Goal: Communication & Community: Answer question/provide support

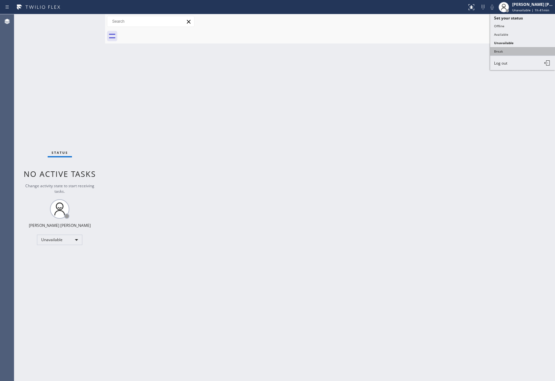
click at [516, 51] on button "Break" at bounding box center [522, 51] width 65 height 8
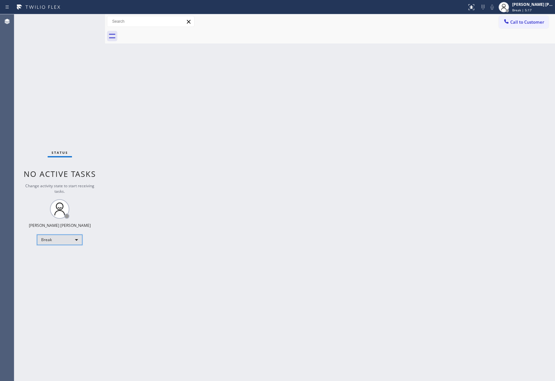
click at [56, 239] on div "Break" at bounding box center [59, 239] width 45 height 10
click at [62, 264] on li "Unavailable" at bounding box center [59, 265] width 44 height 8
click at [522, 24] on span "Call to Customer" at bounding box center [527, 22] width 34 height 6
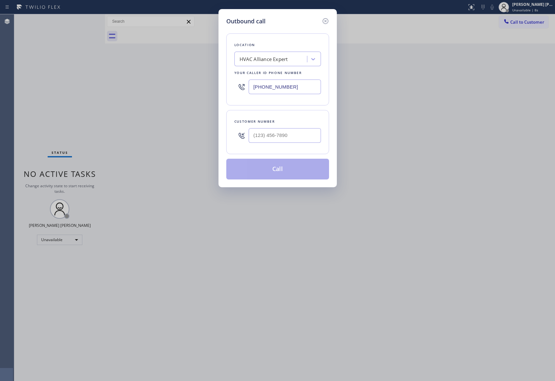
drag, startPoint x: 290, startPoint y: 151, endPoint x: 292, endPoint y: 147, distance: 4.7
click at [290, 150] on div "Customer number" at bounding box center [277, 132] width 103 height 44
click at [296, 132] on input "(___) ___-____" at bounding box center [285, 135] width 72 height 15
paste input "214) 707-8059"
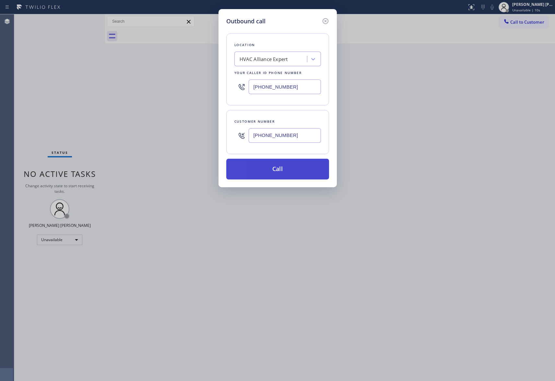
type input "[PHONE_NUMBER]"
click at [296, 167] on button "Call" at bounding box center [277, 169] width 103 height 21
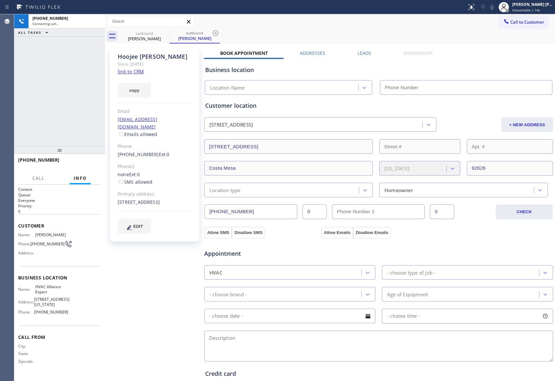
type input "[PHONE_NUMBER]"
click at [98, 18] on icon at bounding box center [97, 22] width 8 height 8
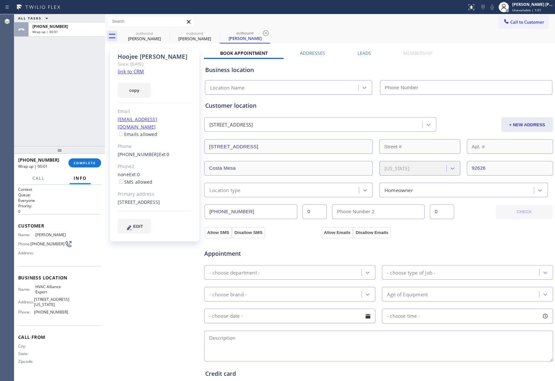
type input "[PHONE_NUMBER]"
click at [365, 55] on label "Leads" at bounding box center [365, 53] width 14 height 6
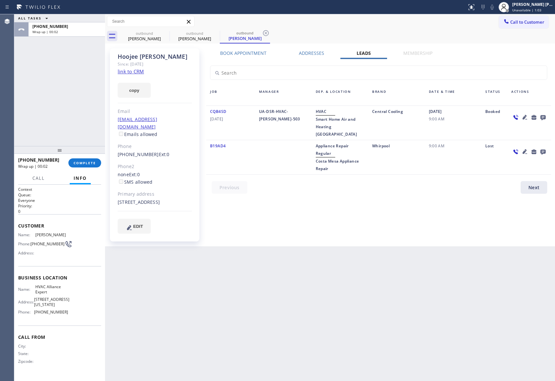
click at [546, 118] on icon at bounding box center [543, 117] width 8 height 8
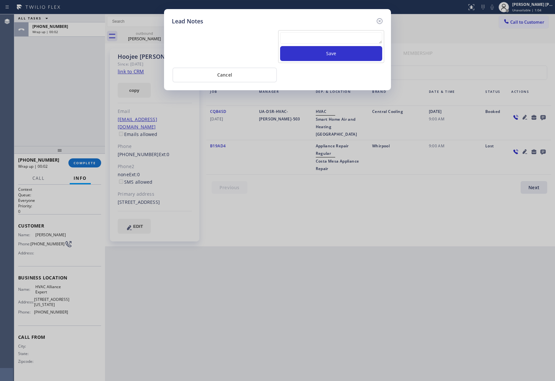
click at [351, 44] on textarea at bounding box center [331, 38] width 102 height 12
paste textarea "VM | please transfer if cx calls back"
type textarea "VM | please transfer if cx calls back"
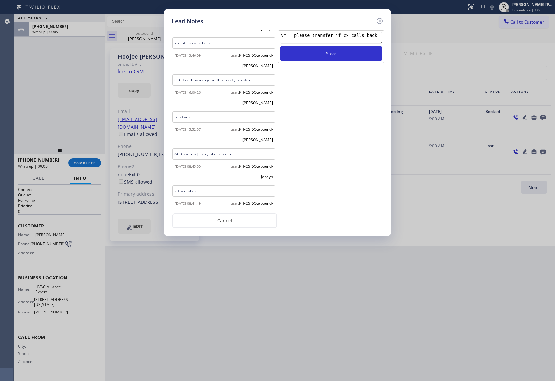
scroll to position [272, 0]
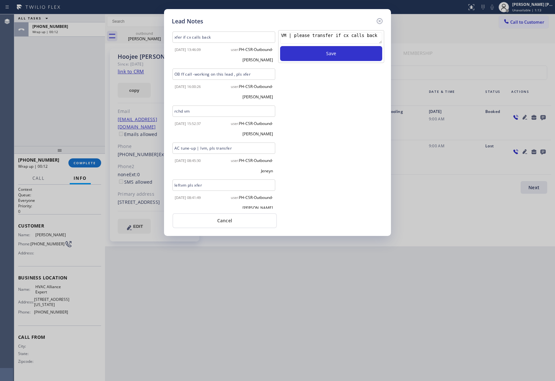
click at [353, 34] on textarea "VM | please transfer if cx calls back" at bounding box center [331, 38] width 102 height 12
click at [378, 18] on icon at bounding box center [380, 21] width 6 height 6
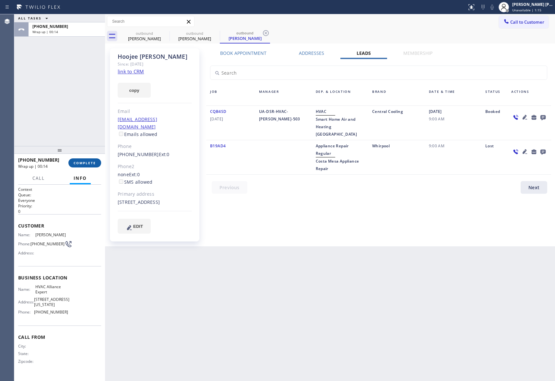
click at [84, 161] on span "COMPLETE" at bounding box center [85, 163] width 22 height 5
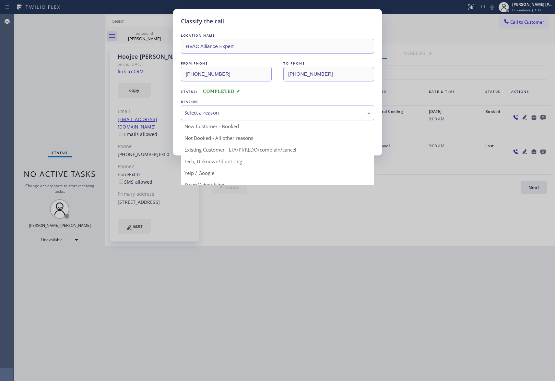
click at [252, 113] on div "Select a reason" at bounding box center [278, 112] width 186 height 7
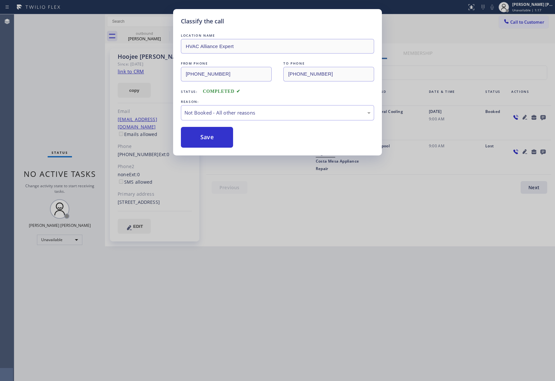
drag, startPoint x: 209, startPoint y: 138, endPoint x: 111, endPoint y: 15, distance: 157.8
click at [209, 138] on button "Save" at bounding box center [207, 137] width 52 height 21
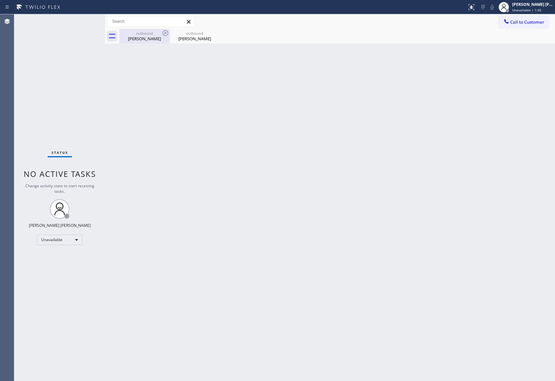
click at [160, 36] on div "[PERSON_NAME]" at bounding box center [144, 39] width 49 height 6
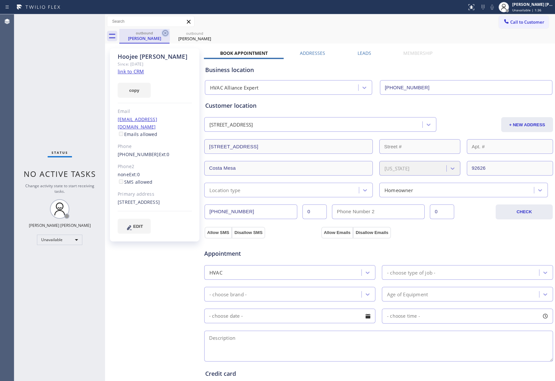
click at [165, 34] on icon at bounding box center [165, 33] width 8 height 8
click at [0, 0] on icon at bounding box center [0, 0] width 0 height 0
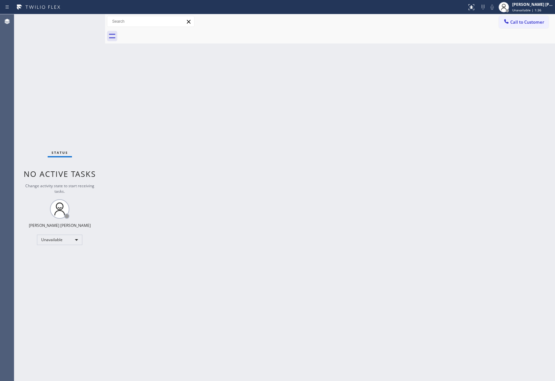
click at [165, 34] on div at bounding box center [337, 36] width 436 height 15
click at [532, 21] on span "Call to Customer" at bounding box center [527, 22] width 34 height 6
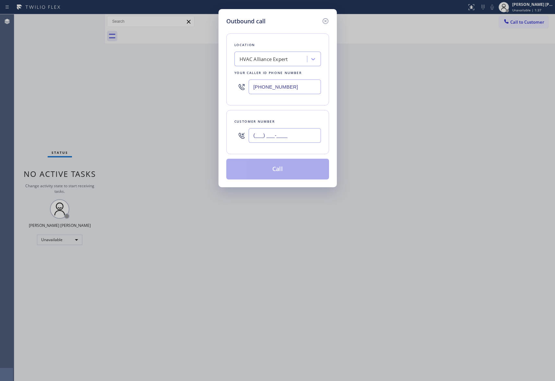
click at [286, 131] on input "(___) ___-____" at bounding box center [285, 135] width 72 height 15
paste input "951) 533-2000"
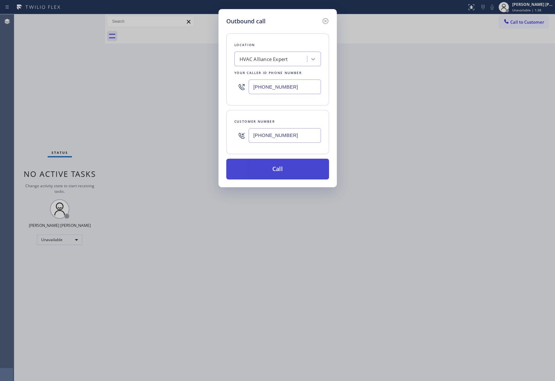
type input "[PHONE_NUMBER]"
click at [291, 169] on button "Call" at bounding box center [277, 169] width 103 height 21
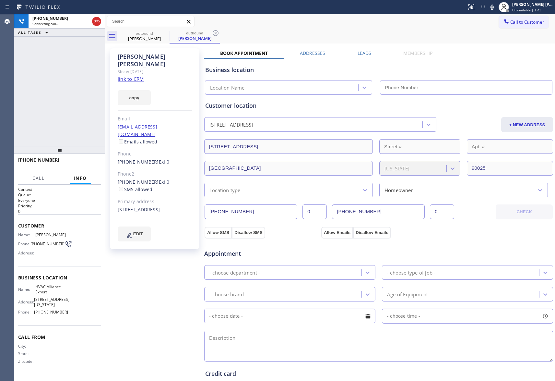
type input "[PHONE_NUMBER]"
click at [85, 162] on span "HANG UP" at bounding box center [86, 163] width 20 height 5
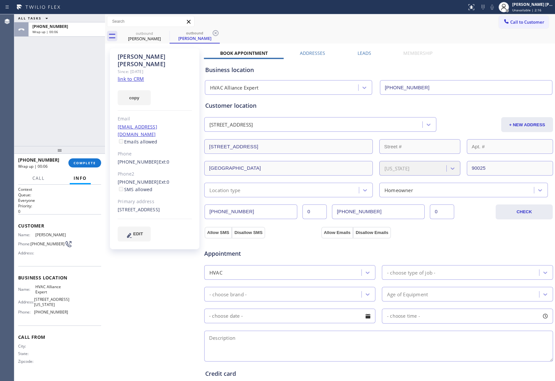
click at [360, 51] on label "Leads" at bounding box center [365, 53] width 14 height 6
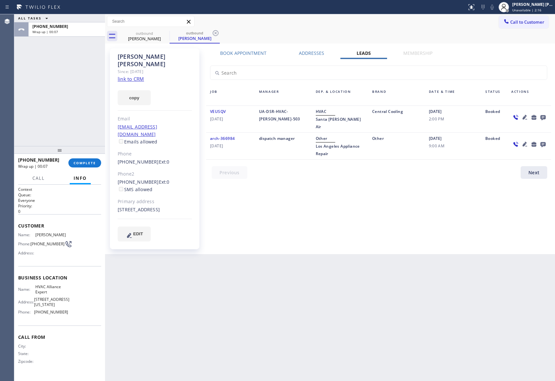
click at [545, 116] on icon at bounding box center [543, 117] width 5 height 5
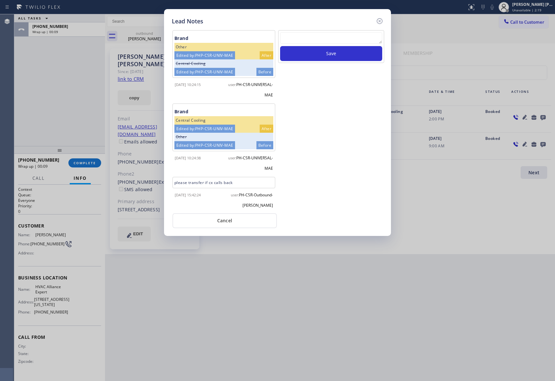
scroll to position [3, 0]
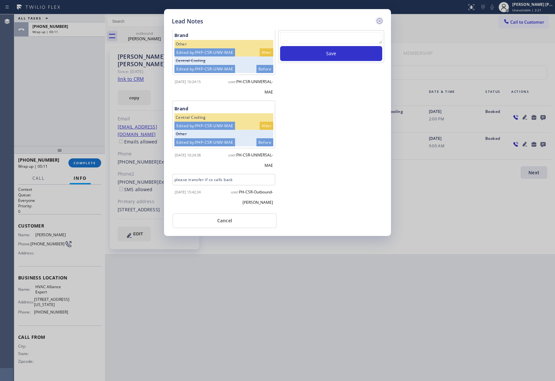
click at [380, 19] on icon at bounding box center [380, 21] width 8 height 8
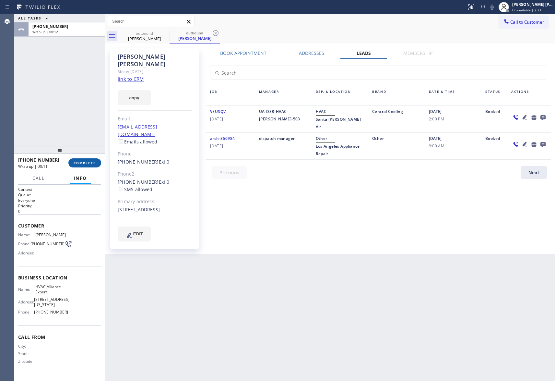
click at [90, 165] on button "COMPLETE" at bounding box center [84, 162] width 33 height 9
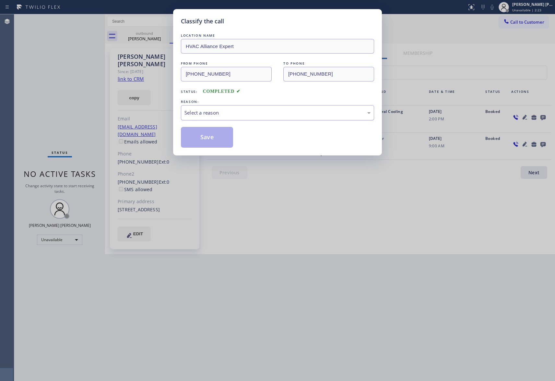
click at [236, 110] on div "Select a reason" at bounding box center [278, 112] width 186 height 7
drag, startPoint x: 201, startPoint y: 138, endPoint x: 138, endPoint y: 43, distance: 113.9
click at [200, 138] on button "Save" at bounding box center [207, 137] width 52 height 21
click at [147, 36] on div "Classify the call LOCATION NAME HVAC Alliance Expert FROM PHONE [PHONE_NUMBER] …" at bounding box center [277, 190] width 555 height 381
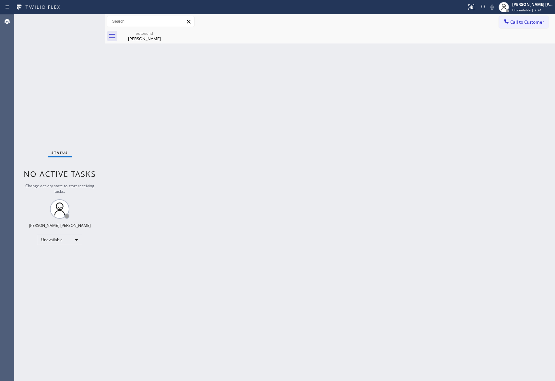
click at [147, 36] on div "[PERSON_NAME]" at bounding box center [144, 39] width 49 height 6
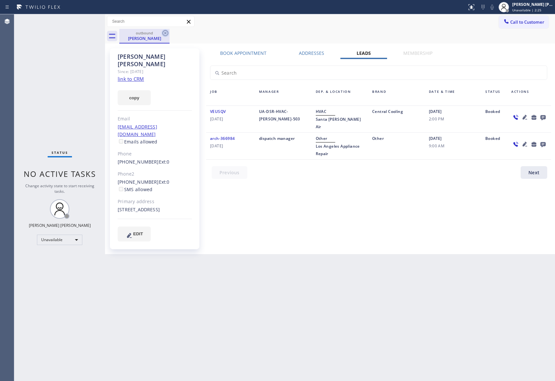
click at [161, 35] on icon at bounding box center [165, 33] width 8 height 8
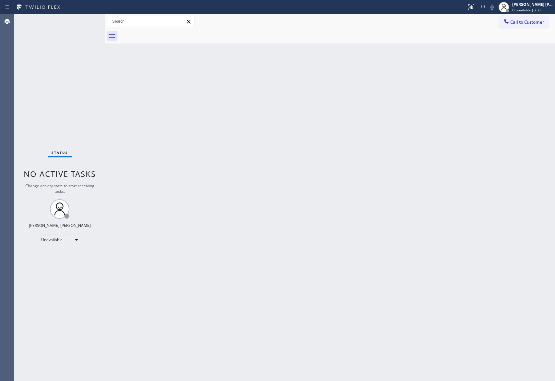
click at [167, 33] on div at bounding box center [337, 36] width 436 height 15
click at [532, 21] on span "Call to Customer" at bounding box center [527, 22] width 34 height 6
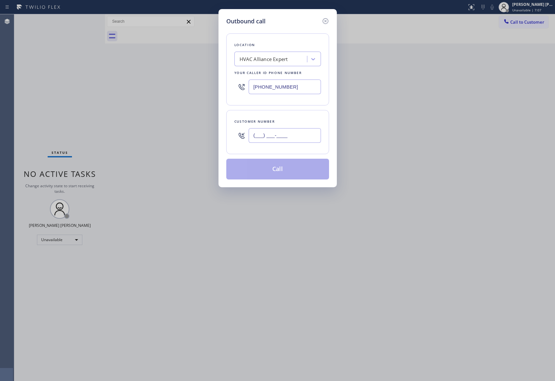
click at [297, 138] on input "(___) ___-____" at bounding box center [285, 135] width 72 height 15
paste input "818) 274-8537"
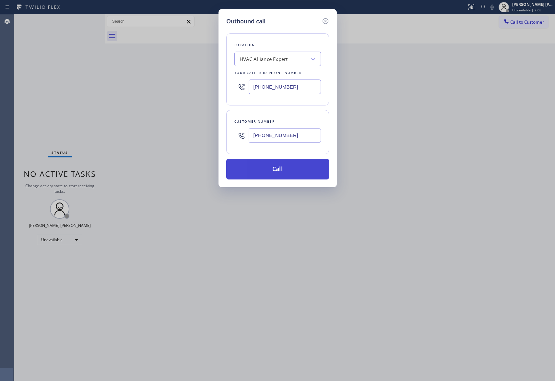
type input "[PHONE_NUMBER]"
click at [290, 169] on button "Call" at bounding box center [277, 169] width 103 height 21
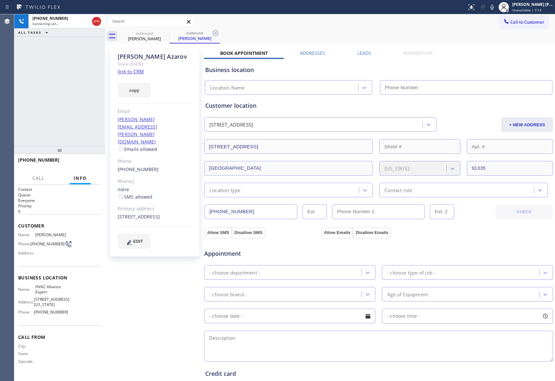
type input "[PHONE_NUMBER]"
click at [362, 49] on div "[PERSON_NAME] Since: [DATE] link to CRM copy Email [PERSON_NAME][EMAIL_ADDRESS]…" at bounding box center [330, 261] width 447 height 433
click at [365, 56] on div "Business location HVAC Alliance Expert [PHONE_NUMBER]" at bounding box center [379, 75] width 350 height 38
click at [363, 53] on label "Leads" at bounding box center [365, 53] width 14 height 6
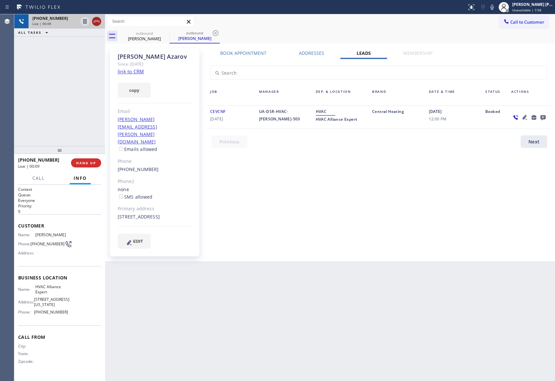
click at [100, 21] on icon at bounding box center [97, 22] width 8 height 8
click at [169, 32] on icon at bounding box center [165, 33] width 8 height 8
click at [212, 32] on icon at bounding box center [216, 33] width 8 height 8
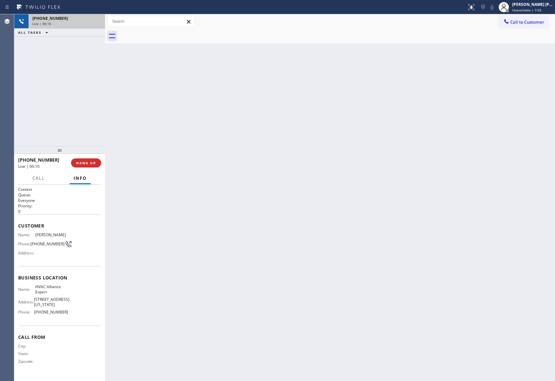
click at [169, 32] on div at bounding box center [337, 36] width 436 height 15
drag, startPoint x: 169, startPoint y: 32, endPoint x: 158, endPoint y: 33, distance: 10.5
click at [168, 32] on div at bounding box center [337, 36] width 436 height 15
click at [94, 163] on span "COMPLETE" at bounding box center [85, 163] width 22 height 5
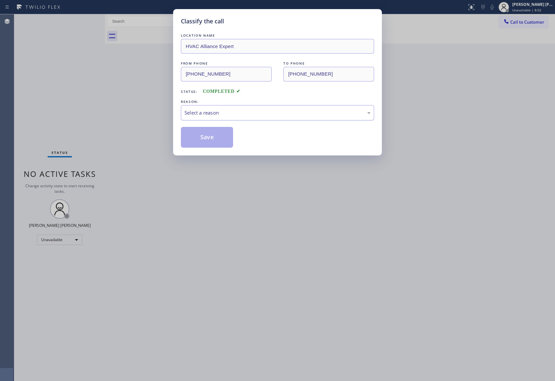
click at [215, 109] on div "Select a reason" at bounding box center [278, 112] width 186 height 7
drag, startPoint x: 198, startPoint y: 137, endPoint x: 147, endPoint y: 12, distance: 134.3
click at [197, 137] on button "Save" at bounding box center [207, 137] width 52 height 21
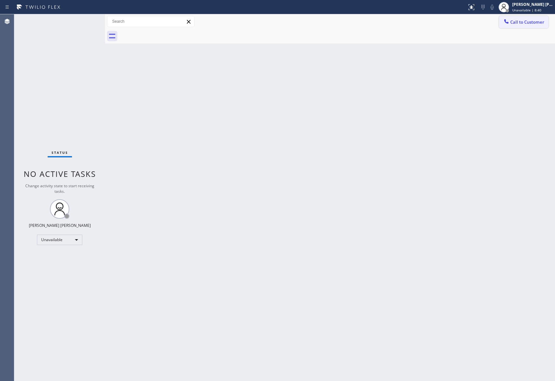
click at [532, 19] on span "Call to Customer" at bounding box center [527, 22] width 34 height 6
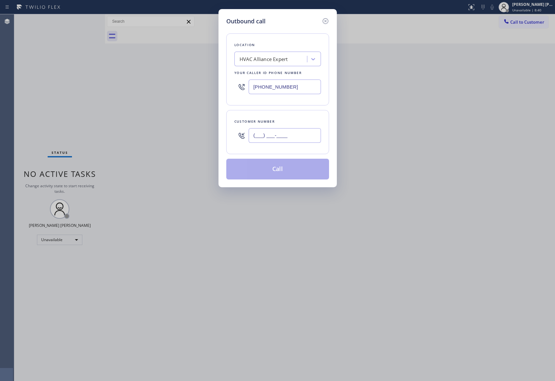
click at [301, 138] on input "(___) ___-____" at bounding box center [285, 135] width 72 height 15
paste input "213) 447-5688"
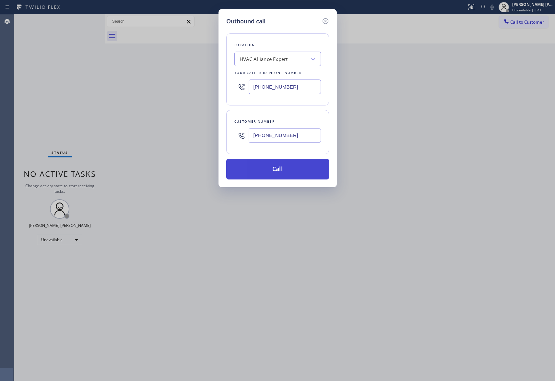
type input "[PHONE_NUMBER]"
click at [293, 171] on button "Call" at bounding box center [277, 169] width 103 height 21
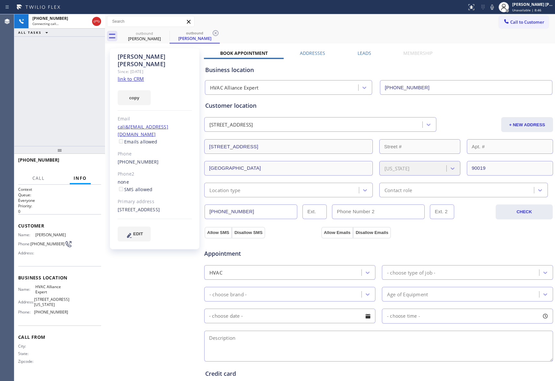
type input "[PHONE_NUMBER]"
drag, startPoint x: 84, startPoint y: 161, endPoint x: 12, endPoint y: 107, distance: 89.4
click at [82, 161] on span "HANG UP" at bounding box center [86, 163] width 20 height 5
click at [362, 55] on label "Leads" at bounding box center [365, 53] width 14 height 6
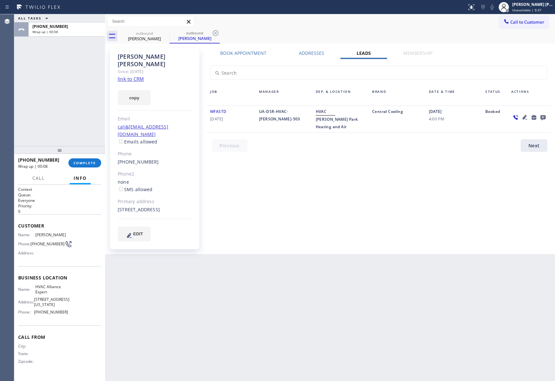
click at [545, 116] on icon at bounding box center [543, 117] width 5 height 5
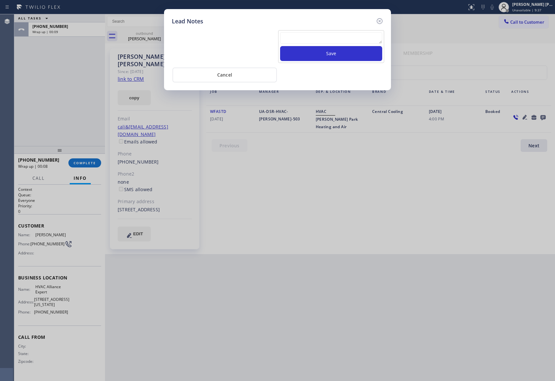
click at [304, 38] on textarea at bounding box center [331, 38] width 102 height 12
paste textarea "please transfer if cx calls back"
type textarea "please transfer if cx calls back"
click at [319, 57] on button "Save" at bounding box center [331, 53] width 102 height 15
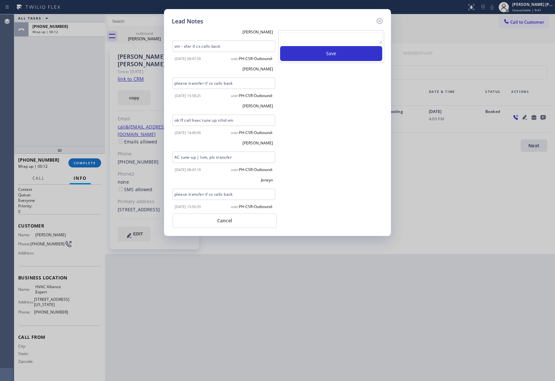
scroll to position [274, 0]
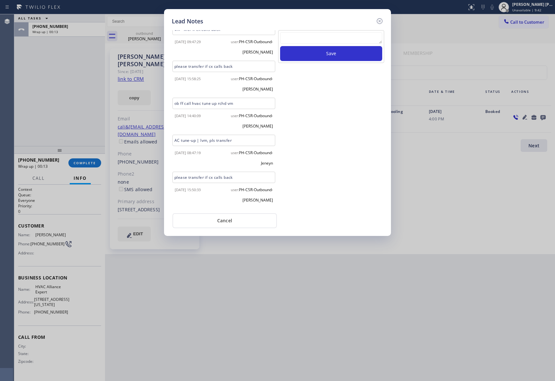
click at [380, 19] on icon at bounding box center [380, 21] width 8 height 8
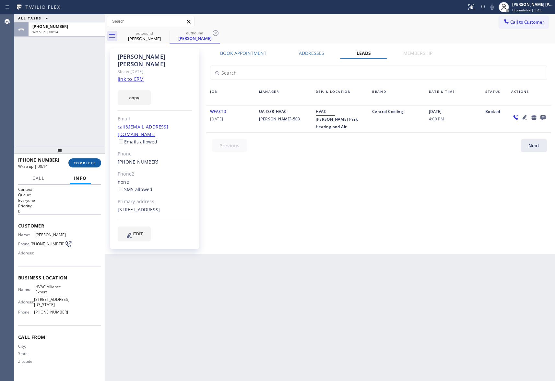
click at [87, 164] on span "COMPLETE" at bounding box center [85, 163] width 22 height 5
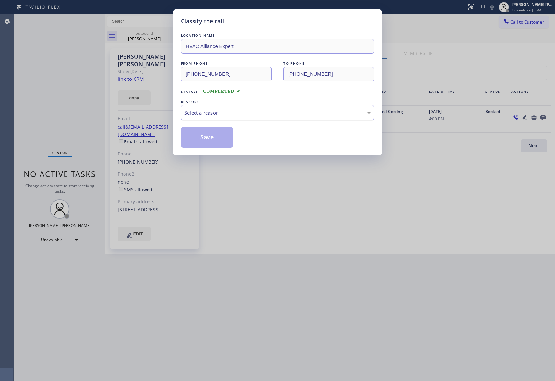
click at [222, 110] on div "Select a reason" at bounding box center [278, 112] width 186 height 7
click at [201, 140] on button "Save" at bounding box center [207, 137] width 52 height 21
click at [151, 40] on div "Classify the call LOCATION NAME HVAC Alliance Expert FROM PHONE [PHONE_NUMBER] …" at bounding box center [277, 190] width 555 height 381
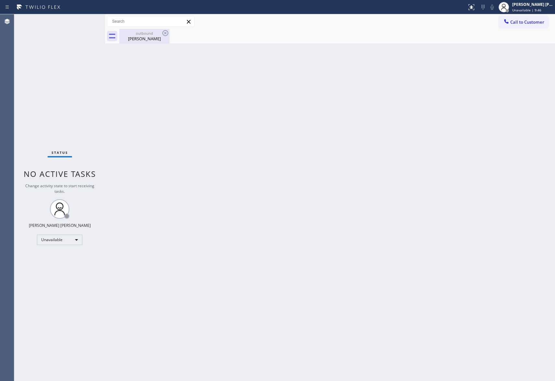
click at [154, 39] on div "[PERSON_NAME]" at bounding box center [144, 39] width 49 height 6
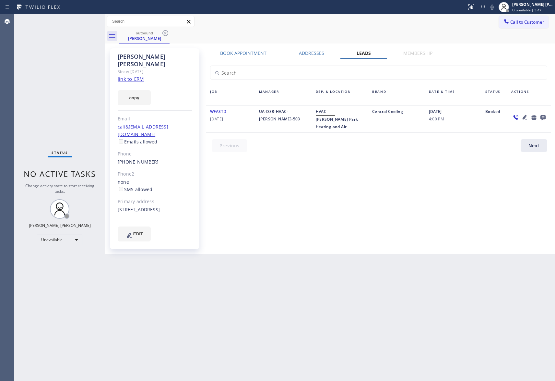
click at [171, 32] on div "outbound [PERSON_NAME]" at bounding box center [337, 36] width 436 height 15
click at [165, 32] on icon at bounding box center [165, 33] width 8 height 8
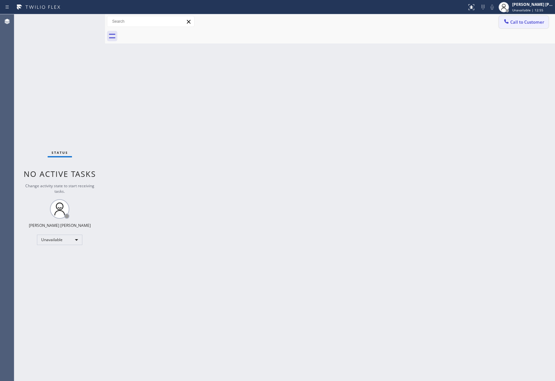
click at [531, 20] on span "Call to Customer" at bounding box center [527, 22] width 34 height 6
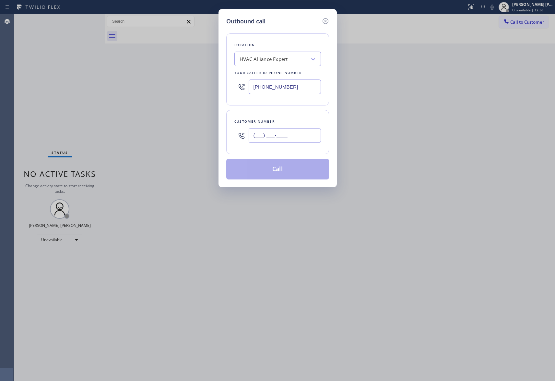
click at [294, 141] on input "(___) ___-____" at bounding box center [285, 135] width 72 height 15
paste input "213) 272-8473"
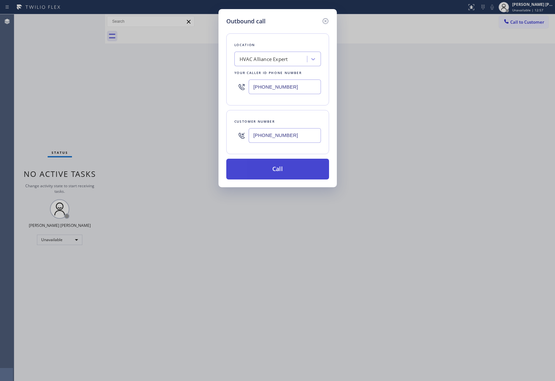
type input "[PHONE_NUMBER]"
click at [297, 169] on button "Call" at bounding box center [277, 169] width 103 height 21
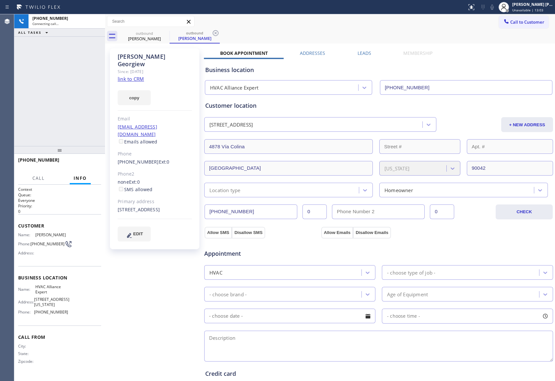
type input "[PHONE_NUMBER]"
click at [91, 163] on span "HANG UP" at bounding box center [86, 163] width 20 height 5
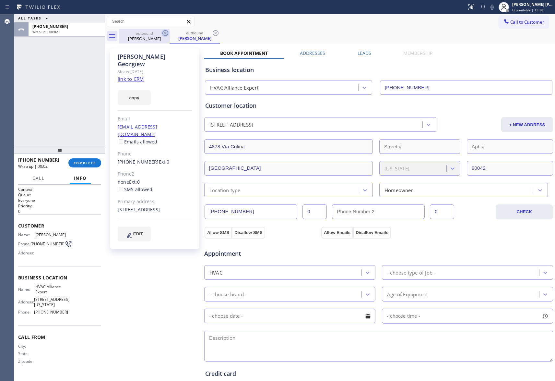
drag, startPoint x: 154, startPoint y: 37, endPoint x: 169, endPoint y: 34, distance: 14.6
click at [158, 36] on div "[PERSON_NAME]" at bounding box center [144, 39] width 49 height 6
click at [169, 34] on icon at bounding box center [165, 33] width 8 height 8
click at [0, 0] on icon at bounding box center [0, 0] width 0 height 0
click at [167, 33] on div "outbound [PERSON_NAME] outbound [PERSON_NAME]" at bounding box center [337, 36] width 436 height 15
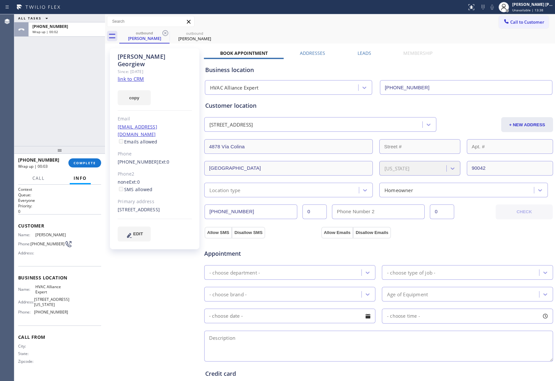
click at [167, 33] on div "outbound [PERSON_NAME] outbound [PERSON_NAME]" at bounding box center [337, 36] width 436 height 15
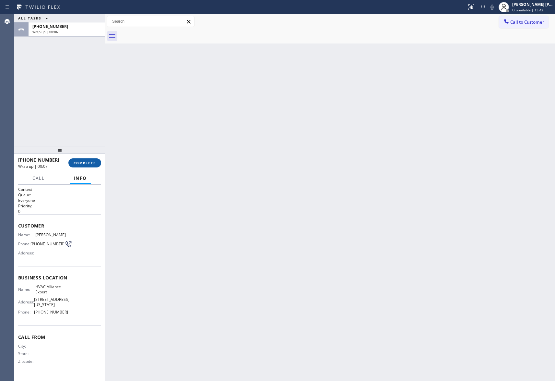
click at [91, 162] on span "COMPLETE" at bounding box center [85, 163] width 22 height 5
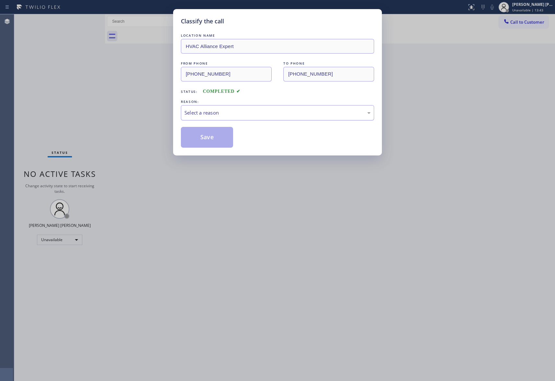
click at [212, 111] on div "Select a reason" at bounding box center [278, 112] width 186 height 7
click at [206, 138] on button "Save" at bounding box center [207, 137] width 52 height 21
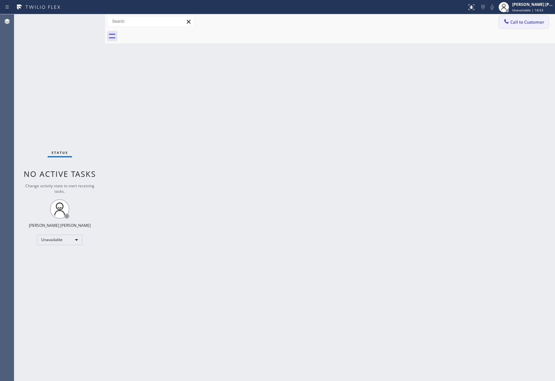
click at [523, 24] on span "Call to Customer" at bounding box center [527, 22] width 34 height 6
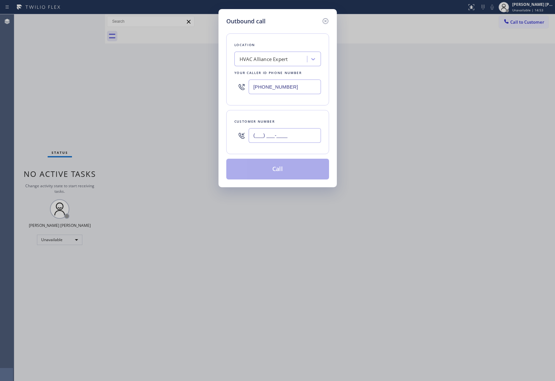
click at [304, 135] on input "(___) ___-____" at bounding box center [285, 135] width 72 height 15
paste input "603) 667-0759"
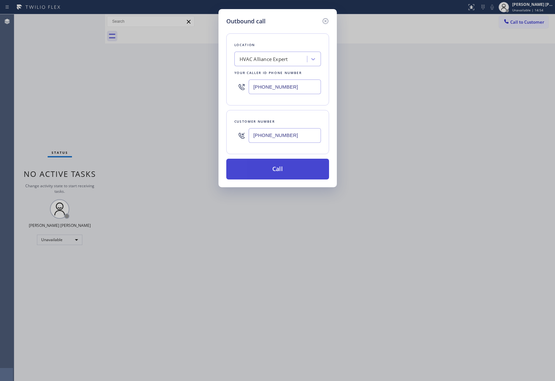
type input "[PHONE_NUMBER]"
click at [289, 169] on button "Call" at bounding box center [277, 169] width 103 height 21
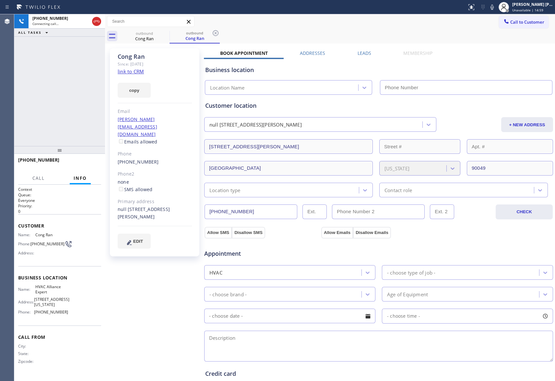
type input "[PHONE_NUMBER]"
click at [95, 20] on icon at bounding box center [97, 22] width 8 height 8
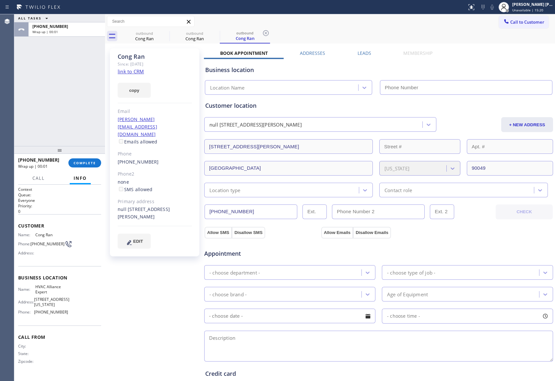
type input "[PHONE_NUMBER]"
click at [152, 38] on div "Cong Ran" at bounding box center [144, 39] width 49 height 6
click at [170, 34] on div "outbound" at bounding box center [194, 33] width 49 height 5
click at [168, 33] on icon at bounding box center [165, 33] width 6 height 6
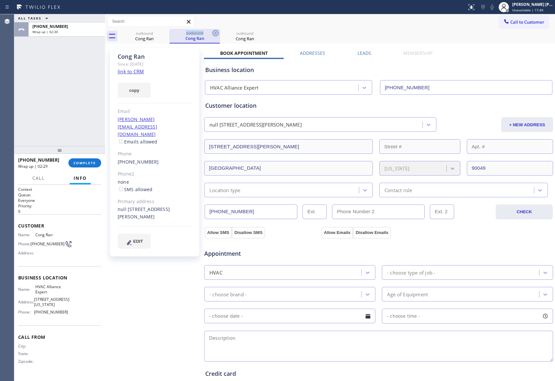
click at [170, 33] on div "outbound Cong Ran" at bounding box center [195, 36] width 50 height 15
click at [165, 33] on icon at bounding box center [165, 33] width 6 height 6
click at [0, 0] on icon at bounding box center [0, 0] width 0 height 0
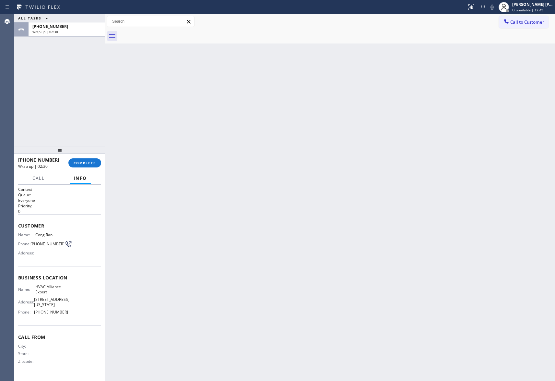
click at [165, 33] on div at bounding box center [337, 36] width 436 height 15
drag, startPoint x: 165, startPoint y: 33, endPoint x: 78, endPoint y: 156, distance: 150.4
click at [165, 33] on div at bounding box center [337, 36] width 436 height 15
click at [85, 161] on span "COMPLETE" at bounding box center [85, 163] width 22 height 5
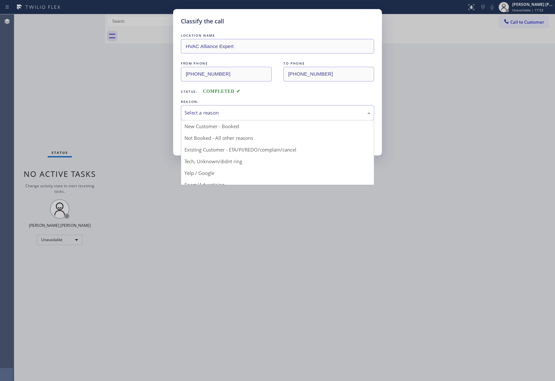
click at [207, 112] on div "Select a reason" at bounding box center [278, 112] width 186 height 7
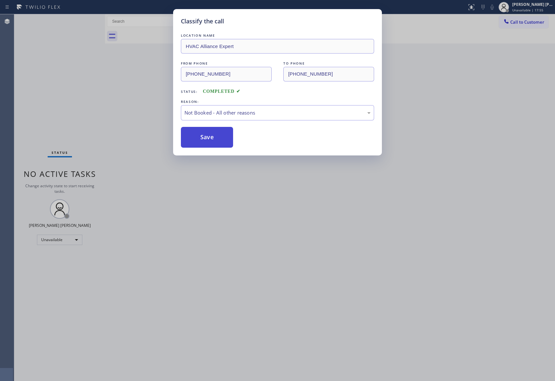
click at [205, 136] on button "Save" at bounding box center [207, 137] width 52 height 21
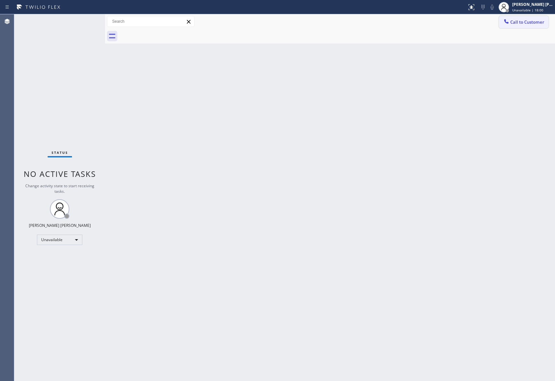
click at [531, 23] on span "Call to Customer" at bounding box center [527, 22] width 34 height 6
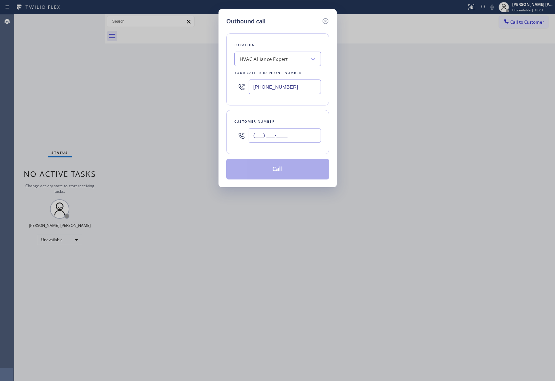
click at [287, 139] on input "(___) ___-____" at bounding box center [285, 135] width 72 height 15
paste input "303) 523-3060"
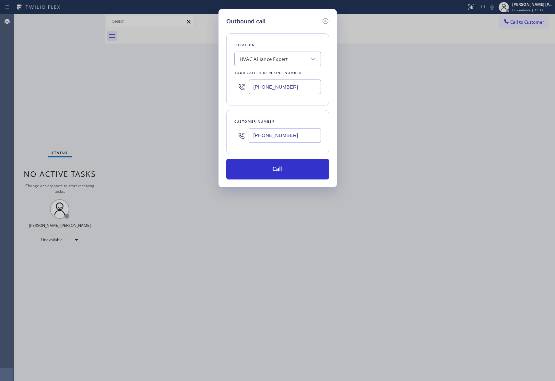
type input "[PHONE_NUMBER]"
click at [275, 165] on button "Call" at bounding box center [277, 169] width 103 height 21
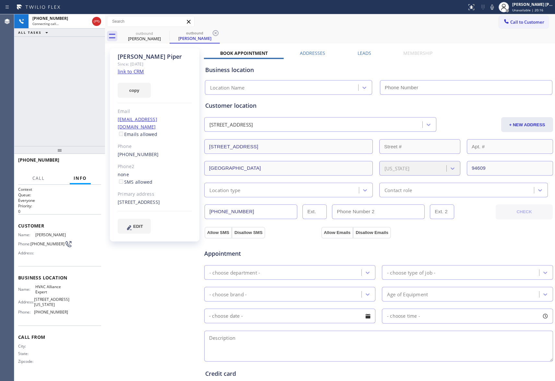
type input "[PHONE_NUMBER]"
drag, startPoint x: 86, startPoint y: 161, endPoint x: 89, endPoint y: 161, distance: 3.9
click at [86, 161] on span "HANG UP" at bounding box center [86, 163] width 20 height 5
click at [362, 53] on label "Leads" at bounding box center [365, 53] width 14 height 6
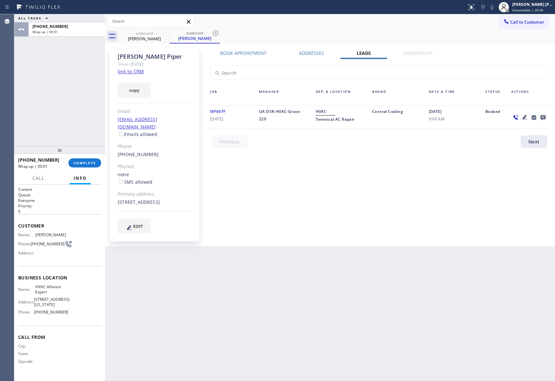
click at [543, 117] on icon at bounding box center [543, 117] width 8 height 8
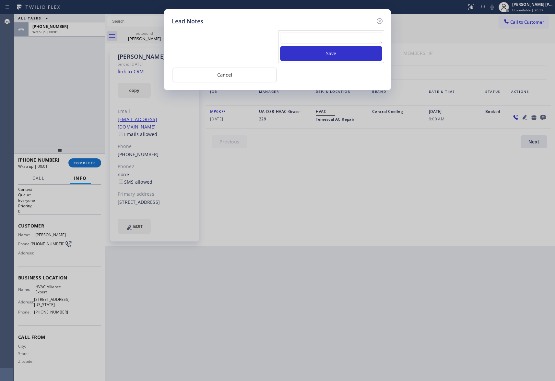
drag, startPoint x: 293, startPoint y: 34, endPoint x: 293, endPoint y: 42, distance: 7.1
click at [293, 37] on textarea at bounding box center [331, 38] width 102 height 12
paste textarea "VM | please transfer if cx calls back"
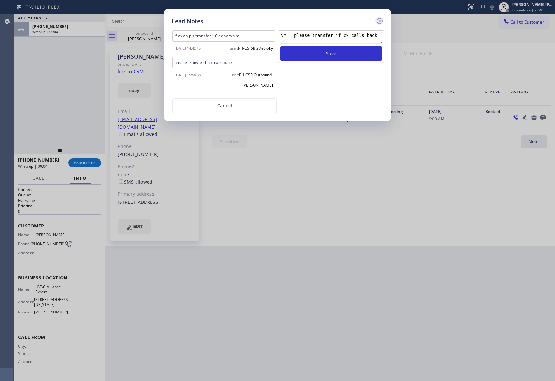
type textarea "VM | please transfer if cx calls back"
click at [379, 21] on icon at bounding box center [380, 21] width 8 height 8
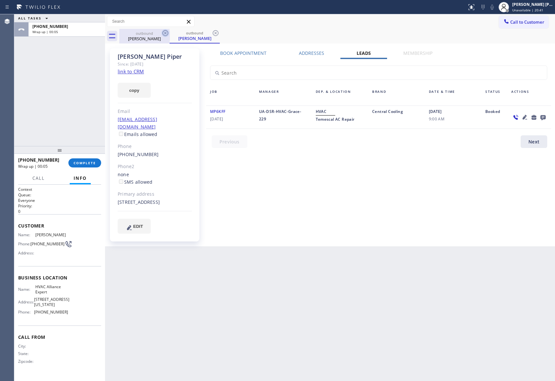
drag, startPoint x: 154, startPoint y: 34, endPoint x: 163, endPoint y: 33, distance: 8.5
click at [156, 33] on div "outbound" at bounding box center [144, 33] width 49 height 5
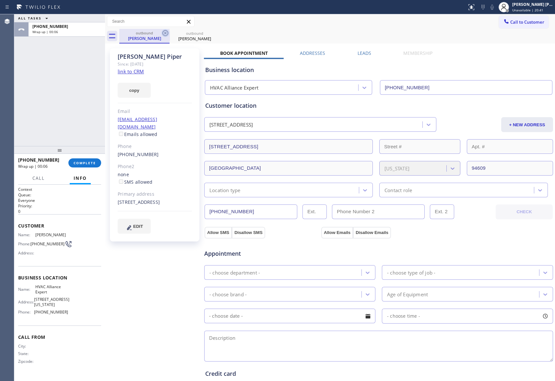
click at [164, 32] on icon at bounding box center [165, 33] width 6 height 6
click at [212, 32] on icon at bounding box center [216, 33] width 8 height 8
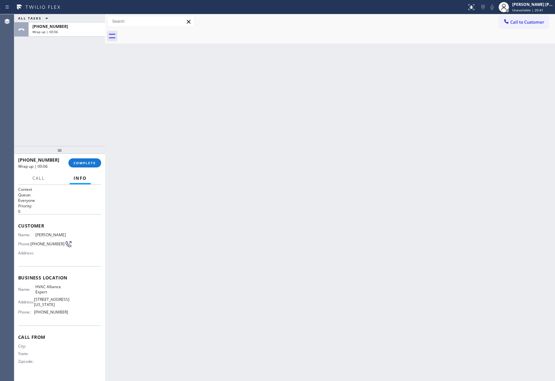
click at [165, 32] on div at bounding box center [337, 36] width 436 height 15
click at [86, 163] on span "COMPLETE" at bounding box center [85, 163] width 22 height 5
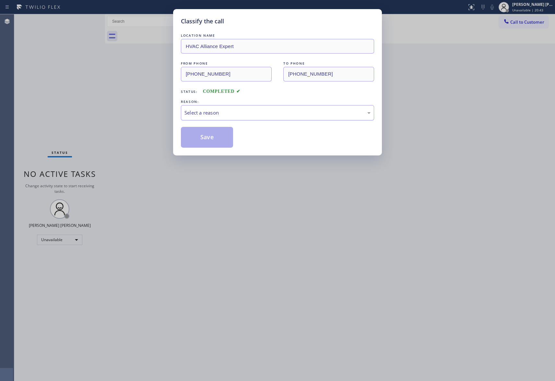
click at [227, 114] on div "Select a reason" at bounding box center [278, 112] width 186 height 7
click at [196, 139] on button "Save" at bounding box center [207, 137] width 52 height 21
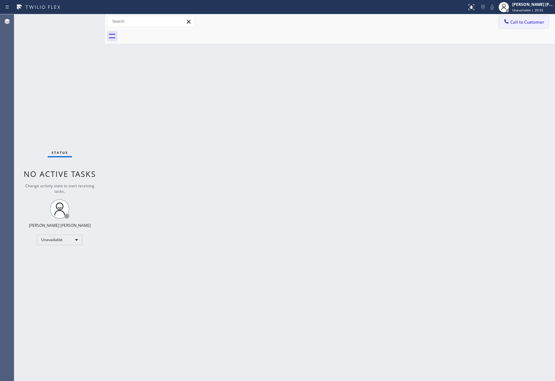
click at [536, 23] on span "Call to Customer" at bounding box center [527, 22] width 34 height 6
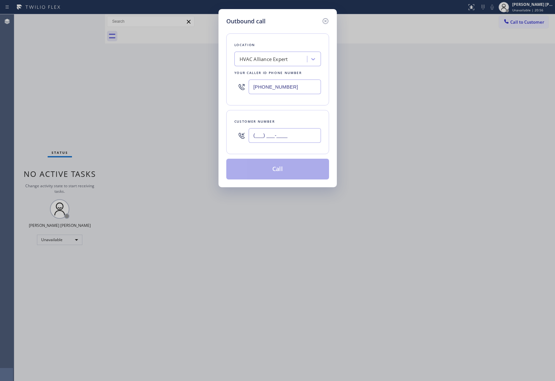
click at [301, 134] on input "(___) ___-____" at bounding box center [285, 135] width 72 height 15
paste input "714) 454-0973"
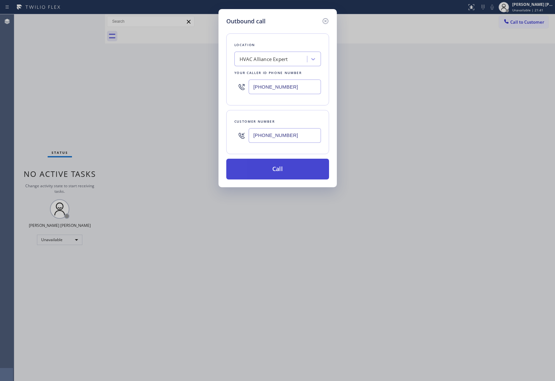
type input "[PHONE_NUMBER]"
click at [283, 169] on button "Call" at bounding box center [277, 169] width 103 height 21
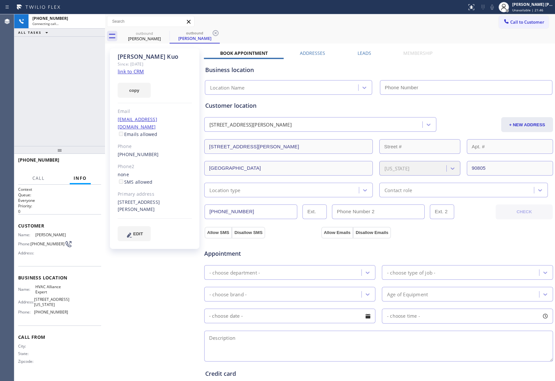
type input "[PHONE_NUMBER]"
click at [82, 162] on span "HANG UP" at bounding box center [86, 163] width 20 height 5
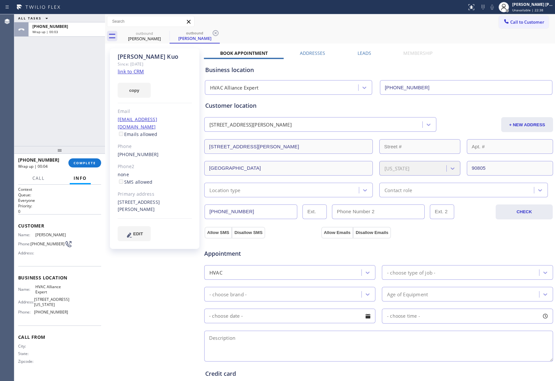
click at [362, 51] on label "Leads" at bounding box center [365, 53] width 14 height 6
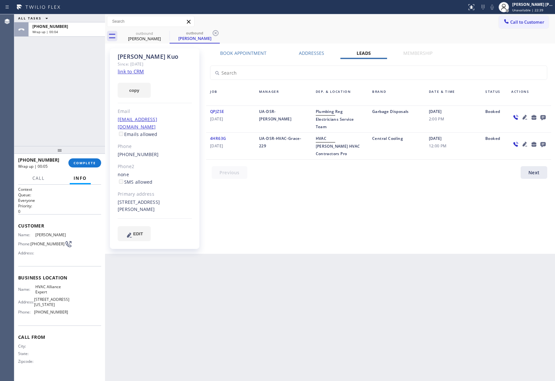
click at [546, 118] on icon at bounding box center [543, 117] width 8 height 8
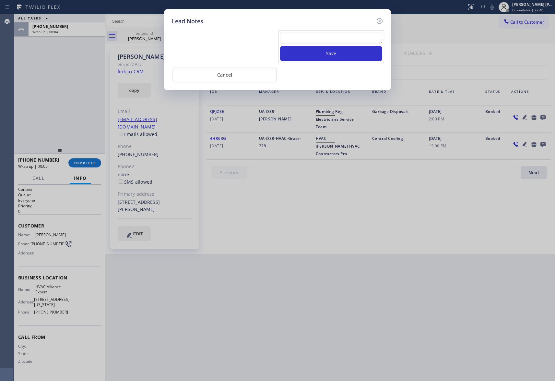
click at [320, 38] on textarea at bounding box center [331, 38] width 102 height 12
paste textarea "| please transfer if cx calls back"
type textarea "| please transfer if cx calls back"
click at [330, 52] on button "Save" at bounding box center [331, 53] width 102 height 15
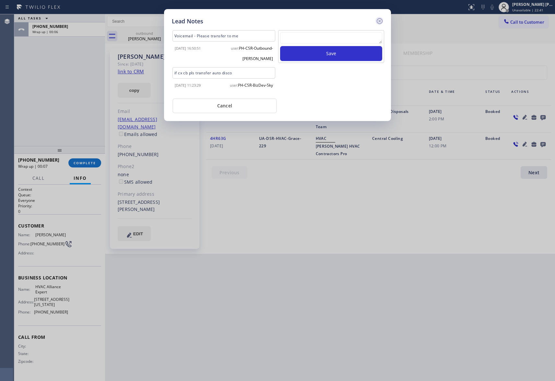
click at [383, 17] on icon at bounding box center [380, 21] width 8 height 8
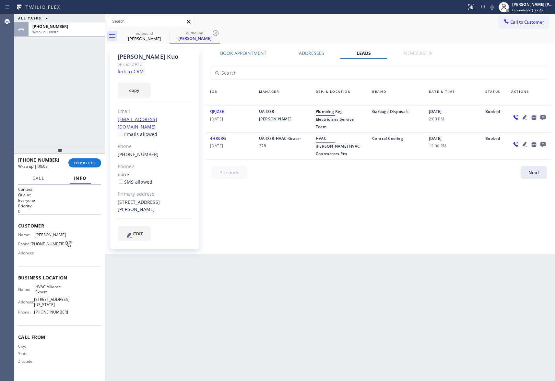
click at [98, 156] on div "[PHONE_NUMBER] Wrap up | 00:08 COMPLETE" at bounding box center [59, 162] width 83 height 17
click at [96, 160] on button "COMPLETE" at bounding box center [84, 162] width 33 height 9
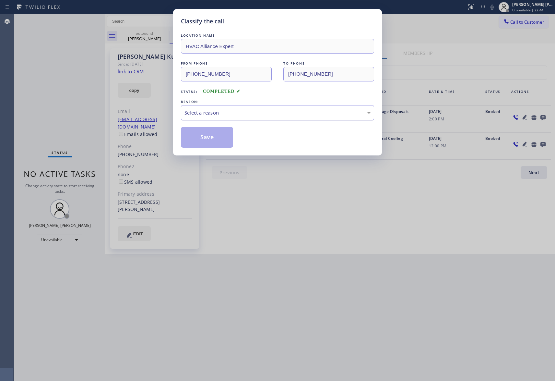
click at [230, 109] on div "Select a reason" at bounding box center [278, 112] width 186 height 7
click at [207, 139] on button "Save" at bounding box center [207, 137] width 52 height 21
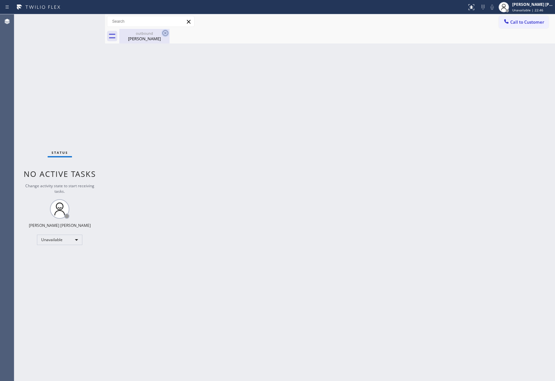
click at [167, 35] on icon at bounding box center [165, 33] width 6 height 6
click at [166, 33] on icon at bounding box center [165, 33] width 8 height 8
click at [147, 32] on div "outbound" at bounding box center [144, 33] width 49 height 5
click at [167, 34] on div at bounding box center [337, 36] width 436 height 15
click at [533, 18] on button "Call to Customer" at bounding box center [524, 22] width 50 height 12
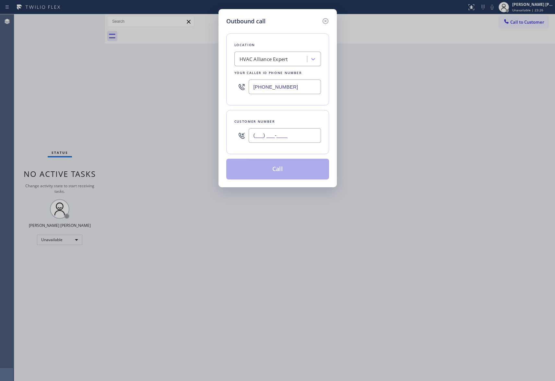
click at [299, 138] on input "(___) ___-____" at bounding box center [285, 135] width 72 height 15
paste input "626) 499-7757"
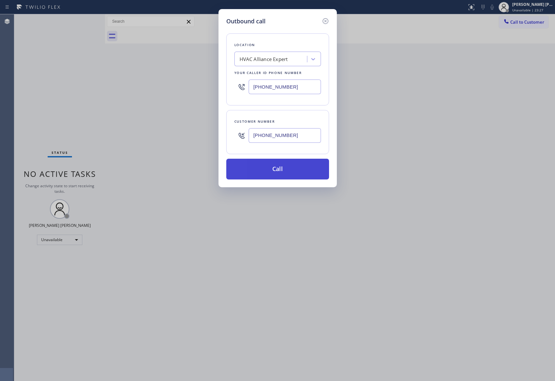
type input "[PHONE_NUMBER]"
click at [285, 169] on button "Call" at bounding box center [277, 169] width 103 height 21
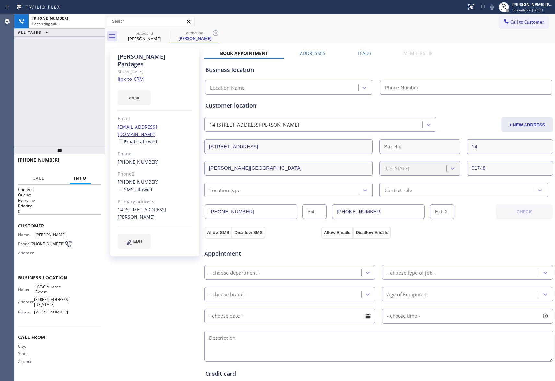
type input "[PHONE_NUMBER]"
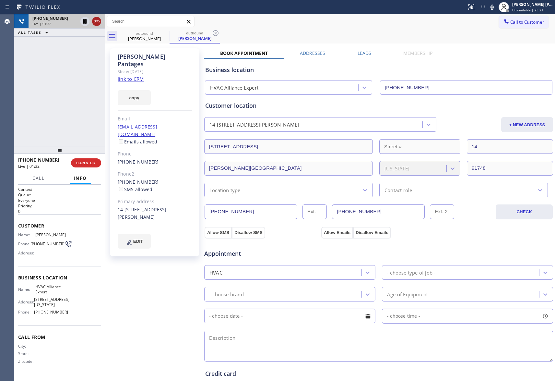
click at [97, 19] on icon at bounding box center [97, 22] width 8 height 8
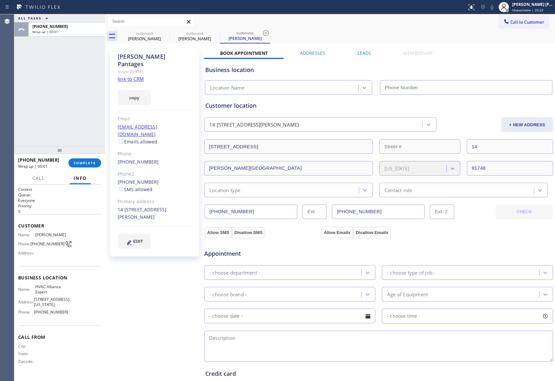
type input "[PHONE_NUMBER]"
drag, startPoint x: 157, startPoint y: 37, endPoint x: 164, endPoint y: 33, distance: 8.0
click at [157, 37] on div "[PERSON_NAME]" at bounding box center [144, 39] width 49 height 6
click at [165, 32] on icon at bounding box center [165, 33] width 8 height 8
click at [212, 32] on icon at bounding box center [216, 33] width 8 height 8
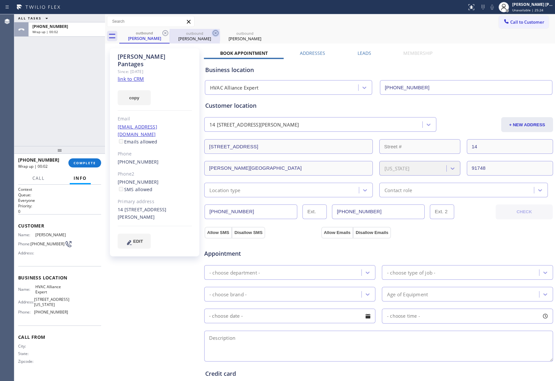
click at [0, 0] on icon at bounding box center [0, 0] width 0 height 0
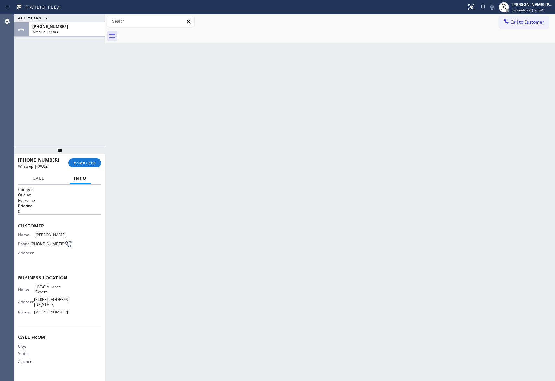
click at [166, 32] on div at bounding box center [337, 36] width 436 height 15
drag, startPoint x: 166, startPoint y: 32, endPoint x: 91, endPoint y: 139, distance: 131.1
click at [165, 32] on div at bounding box center [337, 36] width 436 height 15
click at [85, 165] on span "COMPLETE" at bounding box center [85, 163] width 22 height 5
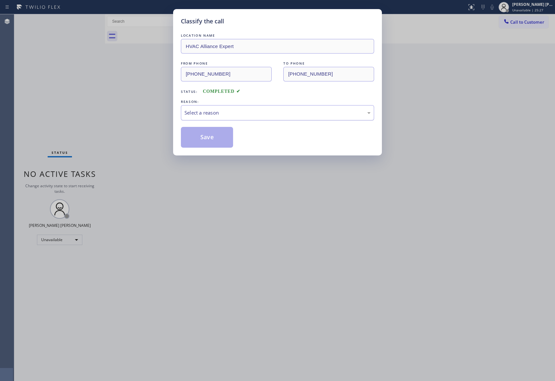
drag, startPoint x: 255, startPoint y: 112, endPoint x: 251, endPoint y: 112, distance: 3.9
click at [255, 111] on div "Select a reason" at bounding box center [278, 112] width 186 height 7
click at [209, 134] on button "Save" at bounding box center [207, 137] width 52 height 21
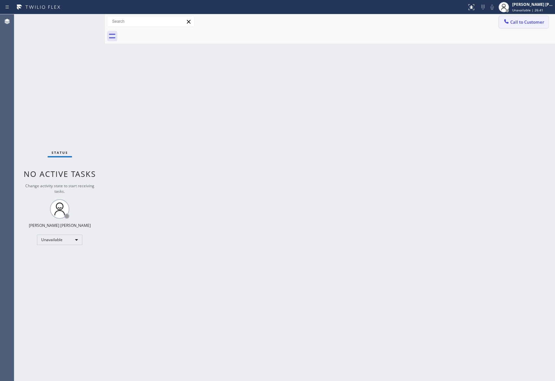
click at [542, 23] on span "Call to Customer" at bounding box center [527, 22] width 34 height 6
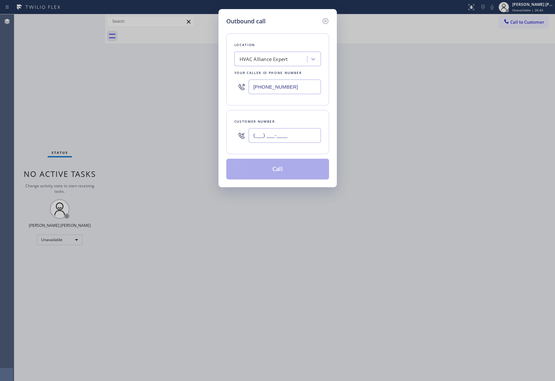
click at [301, 139] on input "(___) ___-____" at bounding box center [285, 135] width 72 height 15
paste input "502) 472-3237"
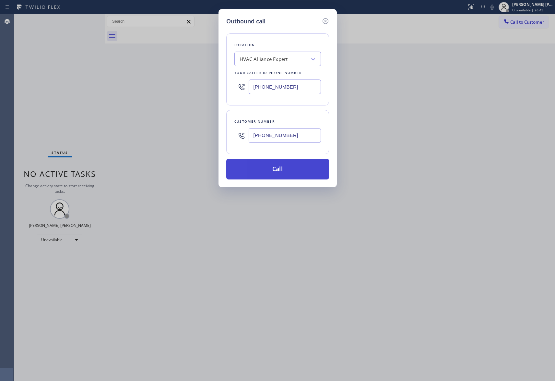
type input "[PHONE_NUMBER]"
click at [286, 174] on button "Call" at bounding box center [277, 169] width 103 height 21
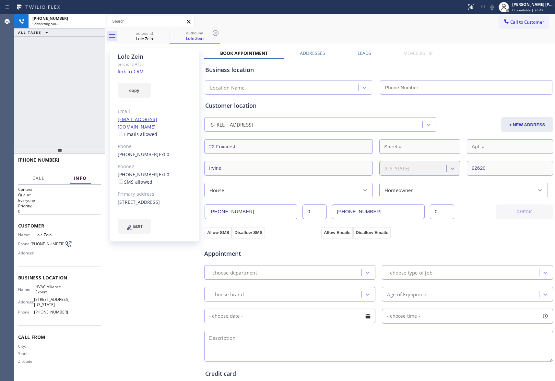
type input "[PHONE_NUMBER]"
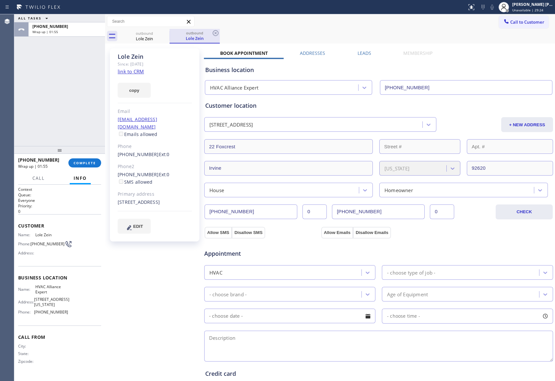
drag, startPoint x: 156, startPoint y: 40, endPoint x: 169, endPoint y: 34, distance: 14.5
click at [160, 38] on div "Lole Zein" at bounding box center [144, 39] width 49 height 6
click at [170, 32] on div "outbound" at bounding box center [194, 32] width 49 height 5
click at [170, 34] on div at bounding box center [170, 36] width 0 height 10
click at [0, 0] on icon at bounding box center [0, 0] width 0 height 0
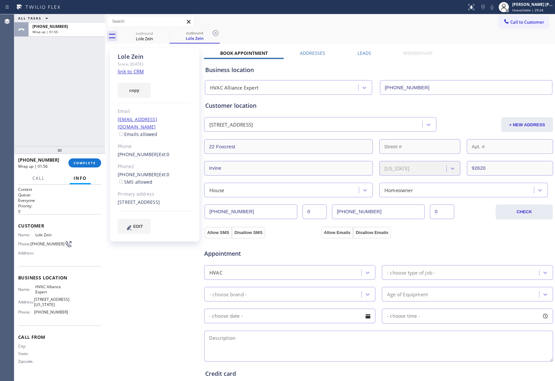
click at [0, 0] on icon at bounding box center [0, 0] width 0 height 0
click at [212, 32] on icon at bounding box center [216, 33] width 8 height 8
click at [170, 33] on div "outbound" at bounding box center [194, 32] width 49 height 5
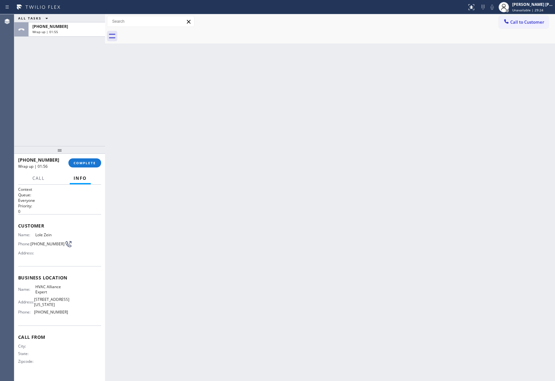
drag, startPoint x: 150, startPoint y: 42, endPoint x: 160, endPoint y: 38, distance: 10.4
click at [151, 42] on div at bounding box center [337, 36] width 436 height 15
click at [163, 36] on div at bounding box center [337, 36] width 436 height 15
click at [81, 160] on button "COMPLETE" at bounding box center [84, 162] width 33 height 9
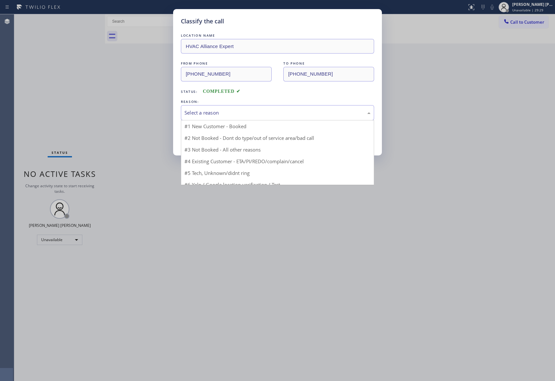
click at [315, 110] on div "Select a reason" at bounding box center [278, 112] width 186 height 7
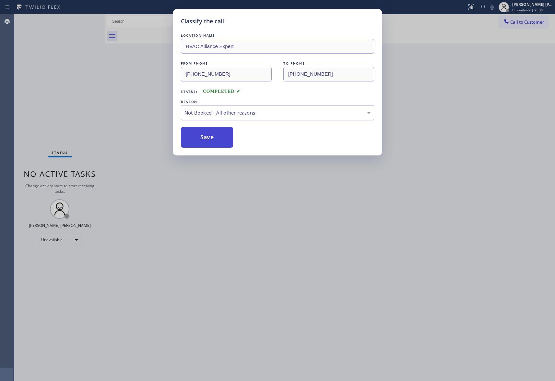
click at [212, 136] on button "Save" at bounding box center [207, 137] width 52 height 21
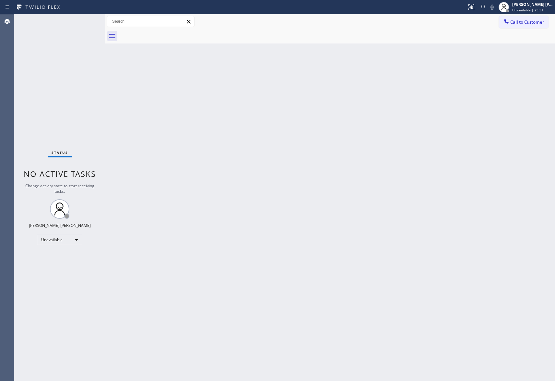
click at [531, 22] on span "Call to Customer" at bounding box center [527, 22] width 34 height 6
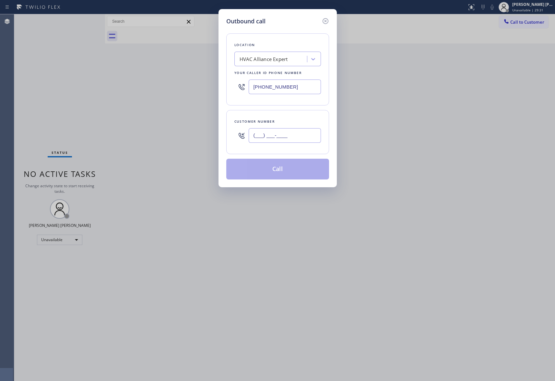
click at [308, 143] on input "(___) ___-____" at bounding box center [285, 135] width 72 height 15
paste input "562) 472-9394"
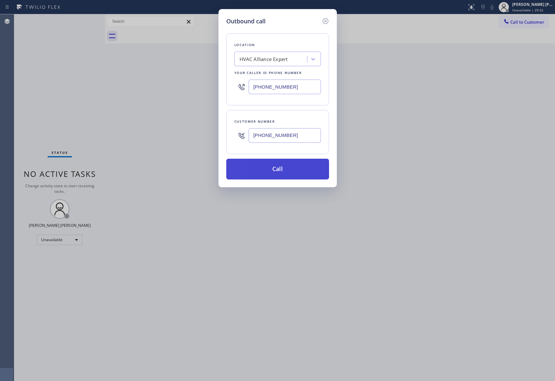
type input "[PHONE_NUMBER]"
click at [291, 171] on button "Call" at bounding box center [277, 169] width 103 height 21
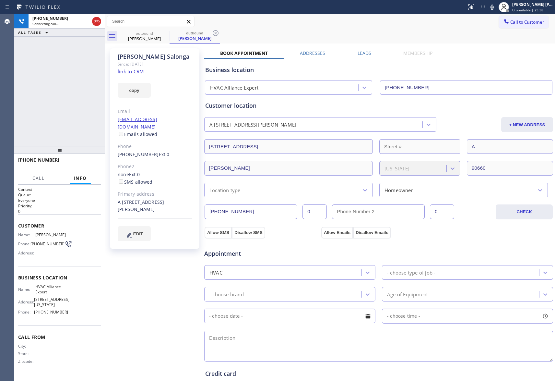
type input "[PHONE_NUMBER]"
drag, startPoint x: 90, startPoint y: 163, endPoint x: 93, endPoint y: 167, distance: 4.2
click at [90, 164] on span "HANG UP" at bounding box center [86, 163] width 20 height 5
click at [89, 164] on span "COMPLETE" at bounding box center [85, 163] width 22 height 5
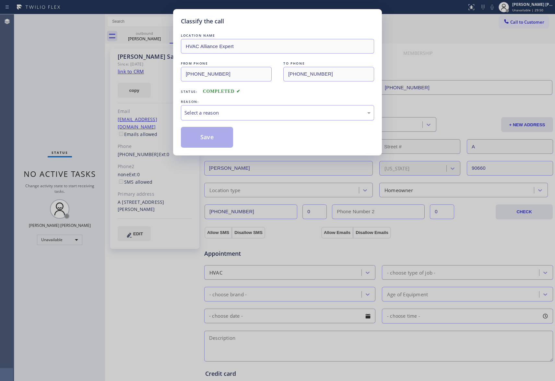
click at [254, 115] on div "Select a reason" at bounding box center [278, 112] width 186 height 7
click at [203, 135] on button "Save" at bounding box center [207, 137] width 52 height 21
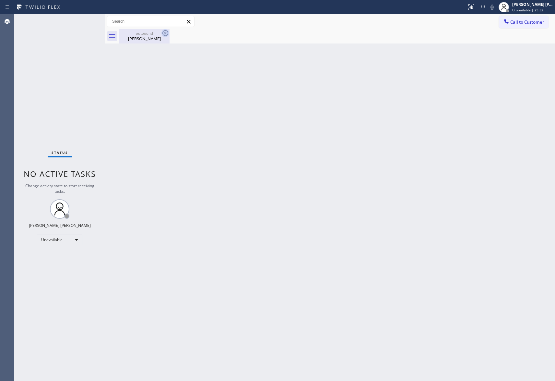
drag, startPoint x: 150, startPoint y: 38, endPoint x: 166, endPoint y: 34, distance: 16.6
click at [151, 38] on div "[PERSON_NAME]" at bounding box center [144, 39] width 49 height 6
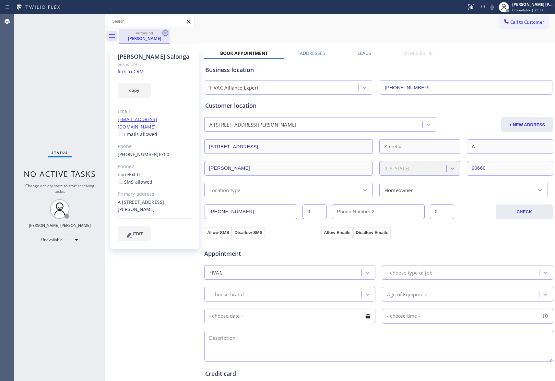
click at [166, 32] on icon at bounding box center [165, 33] width 6 height 6
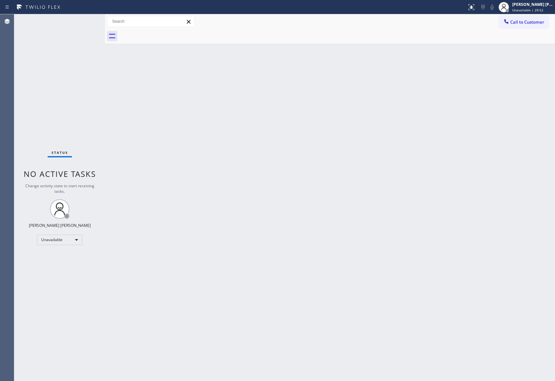
click at [166, 32] on div at bounding box center [337, 36] width 436 height 15
click at [529, 4] on div "[PERSON_NAME] [PERSON_NAME]" at bounding box center [532, 5] width 41 height 6
click at [516, 31] on button "Available" at bounding box center [522, 34] width 65 height 8
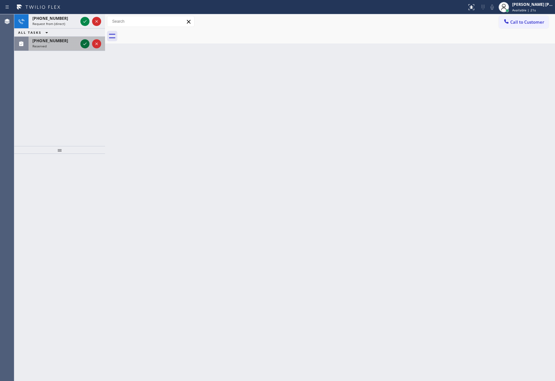
click at [82, 30] on div "[PHONE_NUMBER] Request from (direct) ALL TASKS ALL TASKS ACTIVE TASKS TASKS IN …" at bounding box center [59, 32] width 91 height 37
click at [82, 30] on div "ALL TASKS ALL TASKS ACTIVE TASKS TASKS IN WRAP UP" at bounding box center [59, 33] width 91 height 8
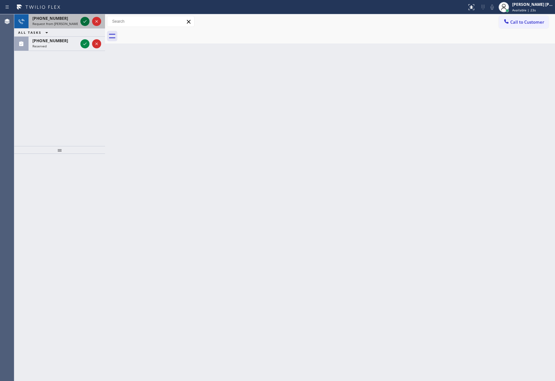
click at [83, 19] on icon at bounding box center [85, 22] width 8 height 8
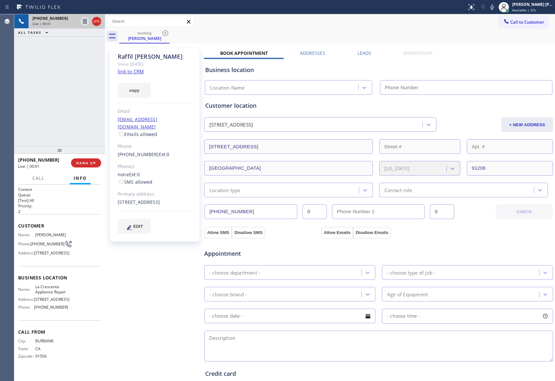
type input "[PHONE_NUMBER]"
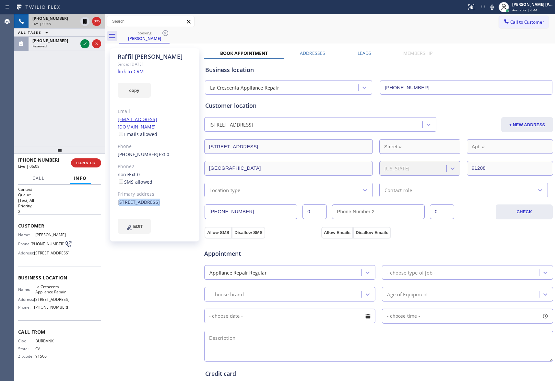
drag, startPoint x: 129, startPoint y: 198, endPoint x: 155, endPoint y: 208, distance: 27.9
click at [155, 208] on div "[PERSON_NAME] Since: [DATE] link to CRM copy Email [EMAIL_ADDRESS][DOMAIN_NAME]…" at bounding box center [154, 144] width 89 height 193
click at [87, 164] on span "HANG UP" at bounding box center [86, 163] width 20 height 5
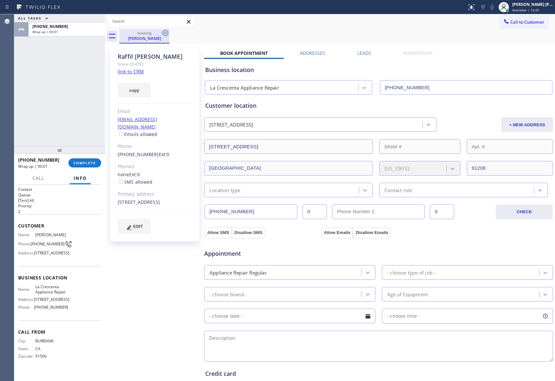
click at [164, 35] on icon at bounding box center [165, 33] width 6 height 6
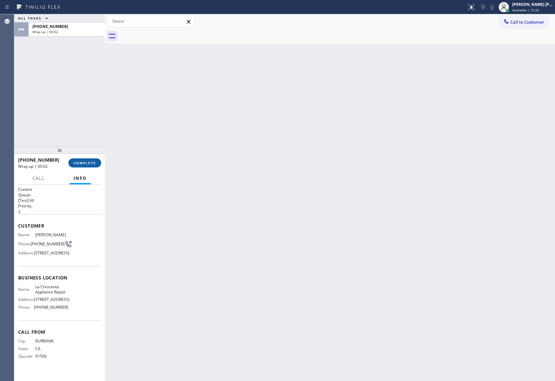
click at [78, 163] on span "COMPLETE" at bounding box center [85, 163] width 22 height 5
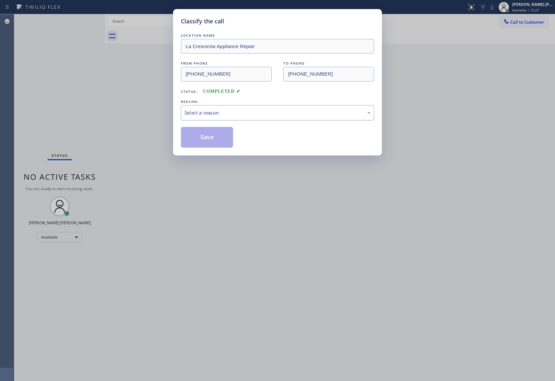
click at [206, 111] on div "Select a reason" at bounding box center [278, 112] width 186 height 7
click at [201, 138] on button "Save" at bounding box center [207, 137] width 52 height 21
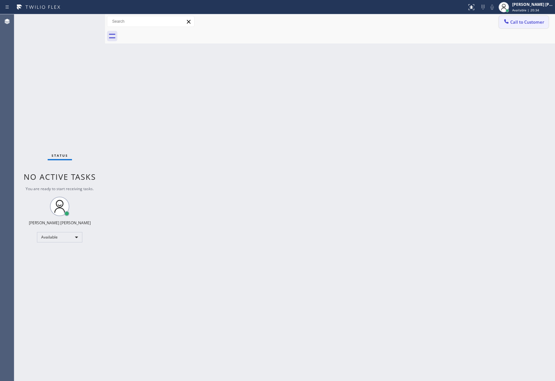
click at [532, 24] on span "Call to Customer" at bounding box center [527, 22] width 34 height 6
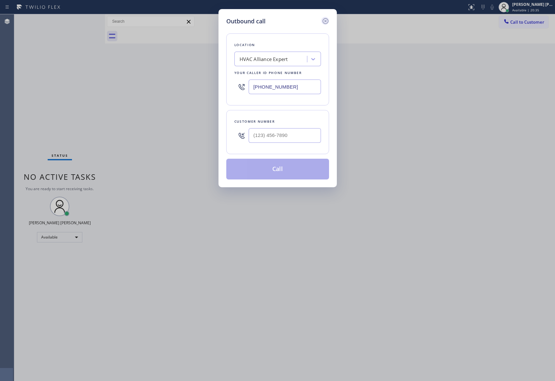
click at [327, 19] on icon at bounding box center [326, 21] width 8 height 8
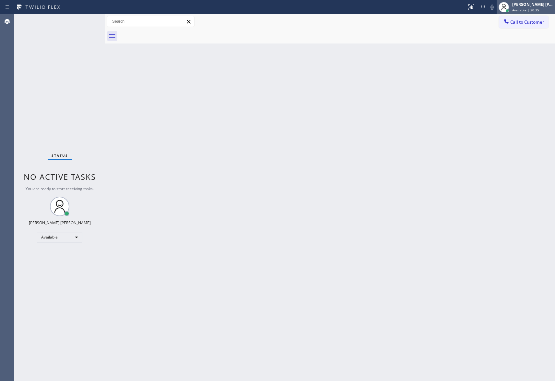
type input "[PHONE_NUMBER]"
click at [520, 4] on div "[PERSON_NAME] [PERSON_NAME]" at bounding box center [532, 5] width 41 height 6
drag, startPoint x: 510, startPoint y: 40, endPoint x: 535, endPoint y: 30, distance: 26.5
click at [511, 40] on button "Unavailable" at bounding box center [522, 43] width 65 height 8
click at [539, 22] on span "Call to Customer" at bounding box center [527, 22] width 34 height 6
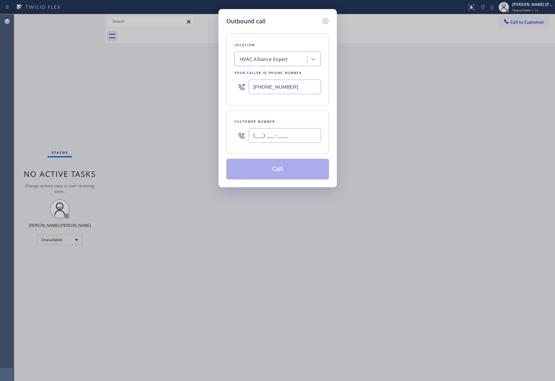
click at [302, 142] on input "(___) ___-____" at bounding box center [285, 135] width 72 height 15
paste input "949) 573-820"
drag, startPoint x: 304, startPoint y: 131, endPoint x: 155, endPoint y: 126, distance: 148.9
click at [155, 126] on div "Outbound call Location HVAC Alliance Expert Your caller id phone number [PHONE_…" at bounding box center [277, 190] width 555 height 381
paste input "text"
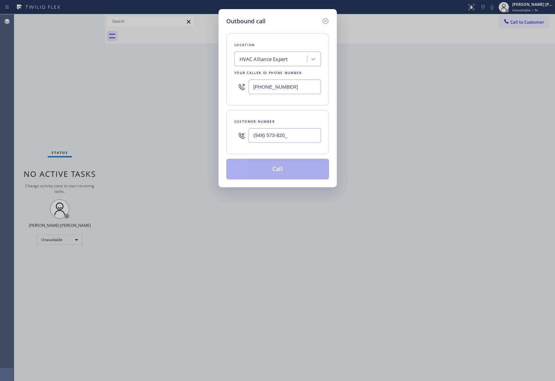
drag, startPoint x: 301, startPoint y: 136, endPoint x: 180, endPoint y: 130, distance: 121.1
click at [180, 130] on div "Outbound call Location HVAC Alliance Expert Your caller id phone number [PHONE_…" at bounding box center [277, 190] width 555 height 381
paste input "3"
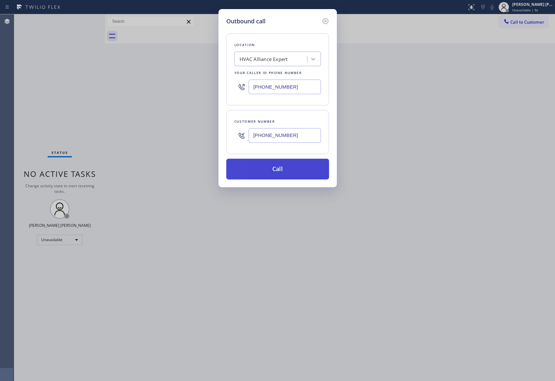
type input "[PHONE_NUMBER]"
click at [288, 172] on button "Call" at bounding box center [277, 169] width 103 height 21
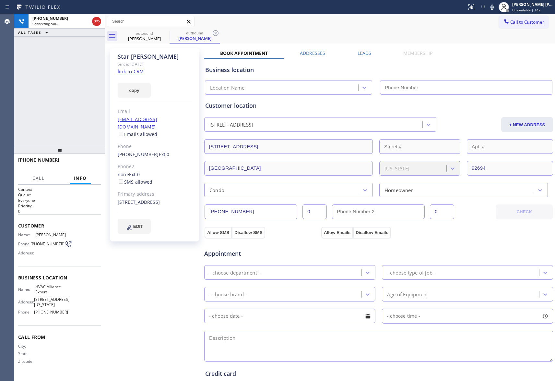
type input "[PHONE_NUMBER]"
click at [94, 162] on span "HANG UP" at bounding box center [86, 163] width 20 height 5
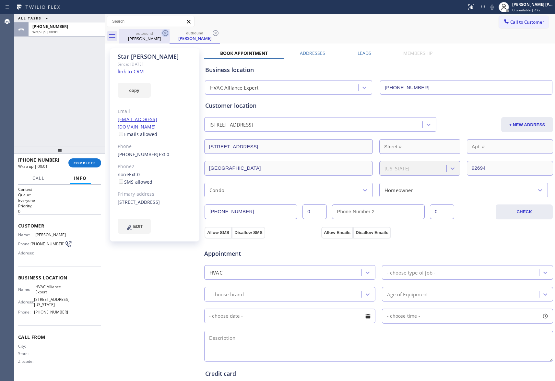
click at [165, 30] on icon at bounding box center [165, 33] width 6 height 6
click at [165, 30] on div "outbound Star [PERSON_NAME]" at bounding box center [337, 36] width 436 height 15
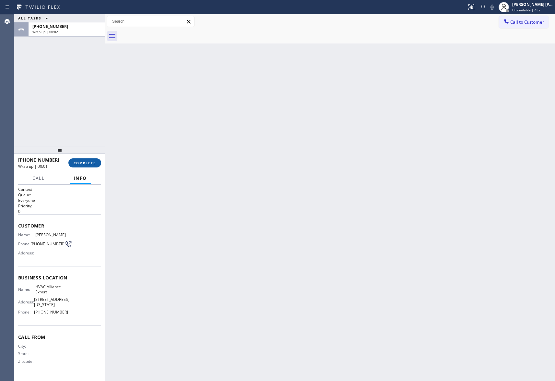
click at [89, 163] on span "COMPLETE" at bounding box center [85, 163] width 22 height 5
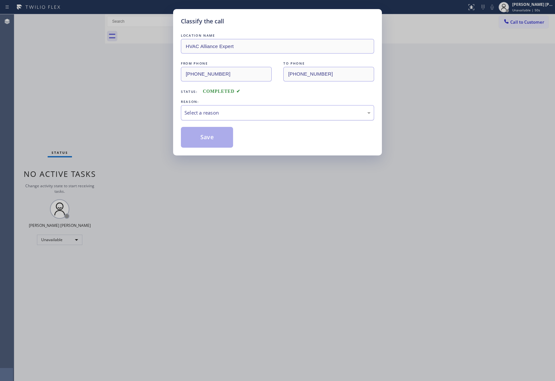
click at [236, 113] on div "Select a reason" at bounding box center [278, 112] width 186 height 7
click at [204, 137] on button "Save" at bounding box center [207, 137] width 52 height 21
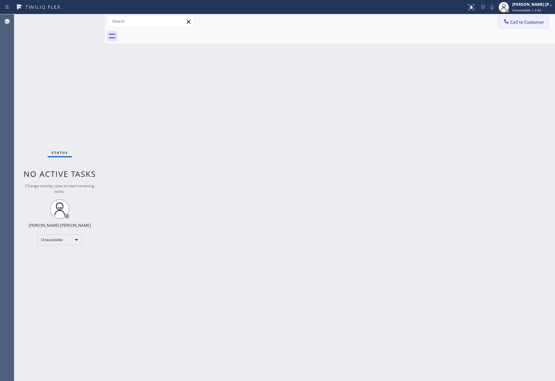
click at [529, 17] on button "Call to Customer" at bounding box center [524, 22] width 50 height 12
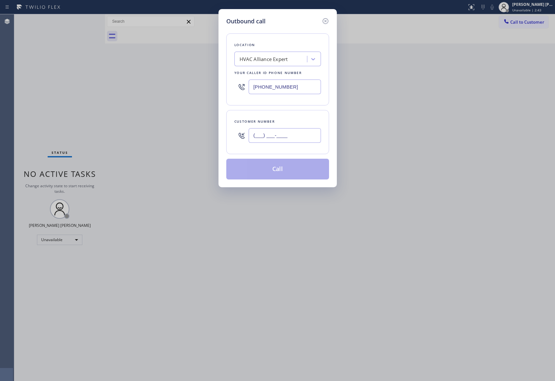
click at [299, 139] on input "(___) ___-____" at bounding box center [285, 135] width 72 height 15
paste input "619) 980-7392"
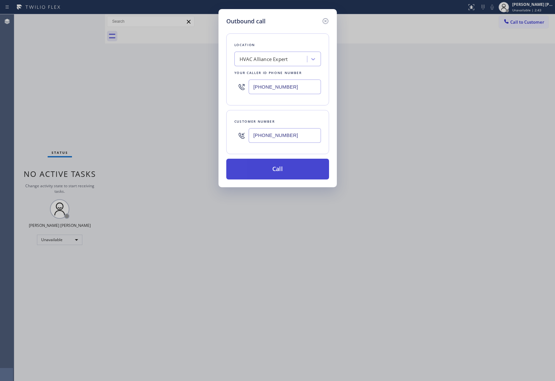
type input "[PHONE_NUMBER]"
click at [281, 169] on button "Call" at bounding box center [277, 169] width 103 height 21
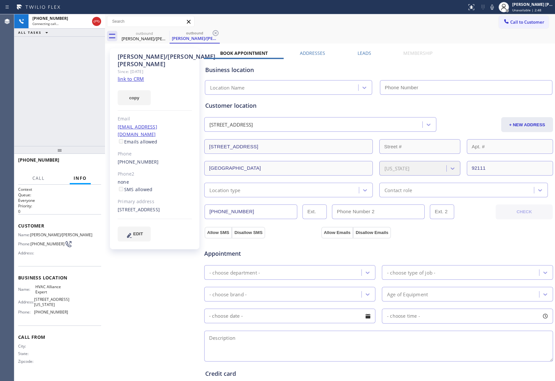
type input "[PHONE_NUMBER]"
click at [78, 159] on button "HANG UP" at bounding box center [86, 162] width 30 height 9
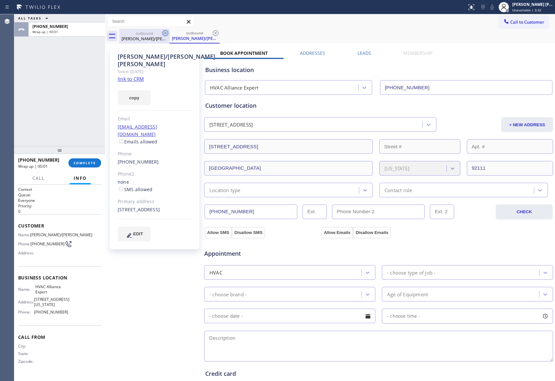
click at [168, 34] on icon at bounding box center [165, 33] width 6 height 6
click at [170, 34] on div "outbound [PERSON_NAME]/[PERSON_NAME]" at bounding box center [195, 36] width 50 height 15
click at [168, 34] on icon at bounding box center [165, 33] width 6 height 6
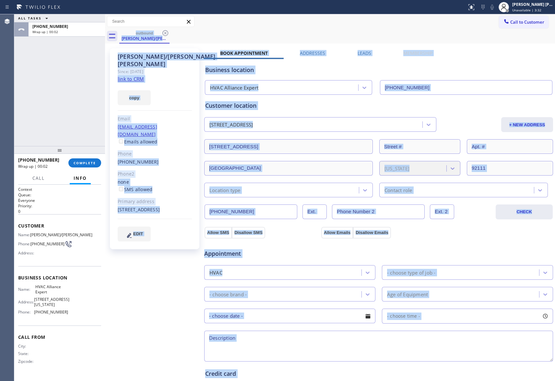
click at [168, 34] on div "outbound [PERSON_NAME]/[PERSON_NAME]" at bounding box center [337, 36] width 436 height 15
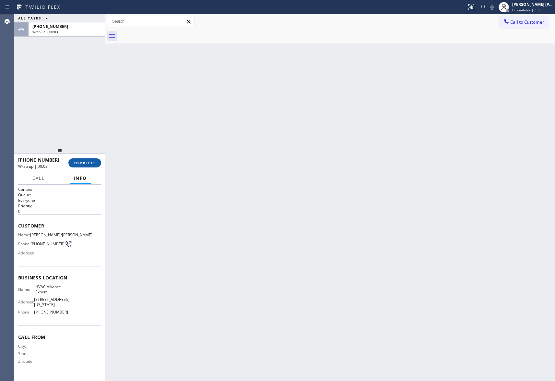
click at [84, 165] on button "COMPLETE" at bounding box center [84, 162] width 33 height 9
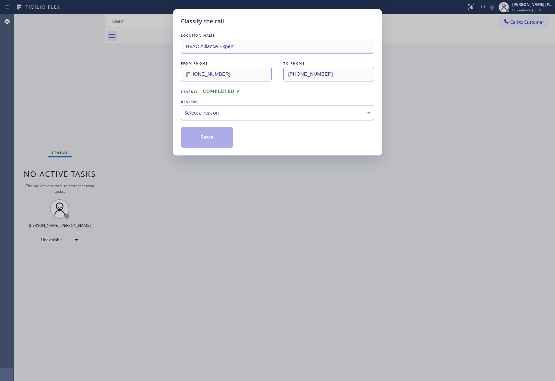
click at [247, 114] on div "Select a reason" at bounding box center [278, 112] width 186 height 7
click at [200, 137] on button "Save" at bounding box center [207, 137] width 52 height 21
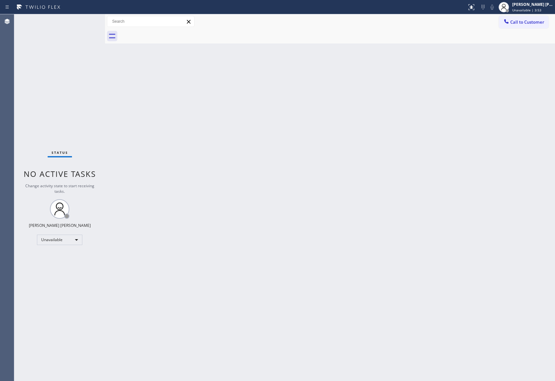
click at [542, 23] on span "Call to Customer" at bounding box center [527, 22] width 34 height 6
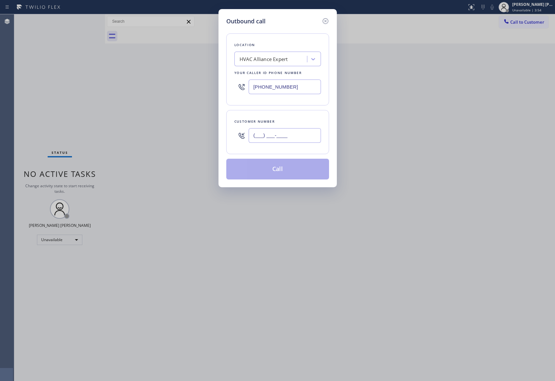
click at [308, 139] on input "(___) ___-____" at bounding box center [285, 135] width 72 height 15
paste input "818) 469-0182"
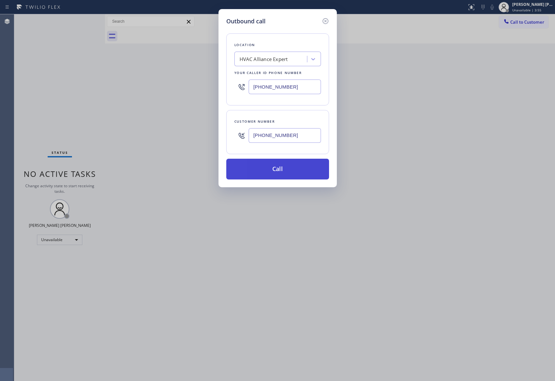
type input "[PHONE_NUMBER]"
click at [292, 173] on button "Call" at bounding box center [277, 169] width 103 height 21
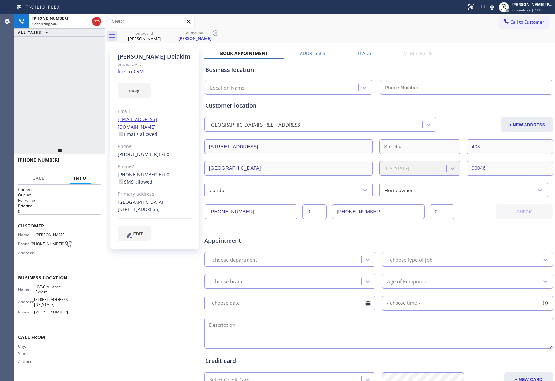
type input "[PHONE_NUMBER]"
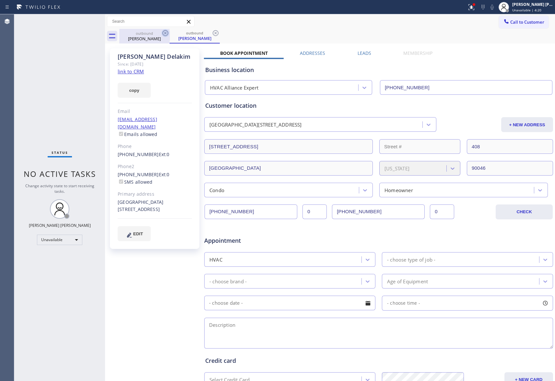
click at [164, 29] on icon at bounding box center [165, 33] width 8 height 8
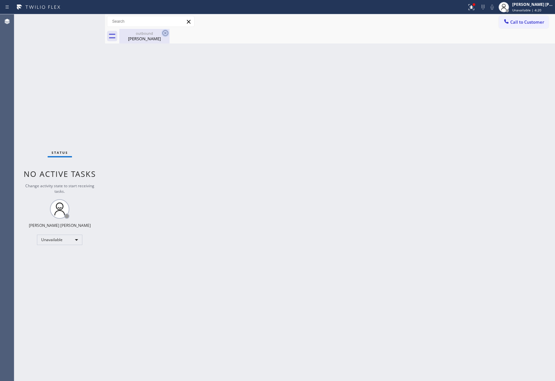
click at [165, 32] on icon at bounding box center [165, 33] width 8 height 8
click at [165, 32] on icon at bounding box center [165, 33] width 6 height 6
click at [154, 39] on div "[PERSON_NAME]" at bounding box center [144, 39] width 49 height 6
click at [528, 24] on span "Call to Customer" at bounding box center [527, 22] width 34 height 6
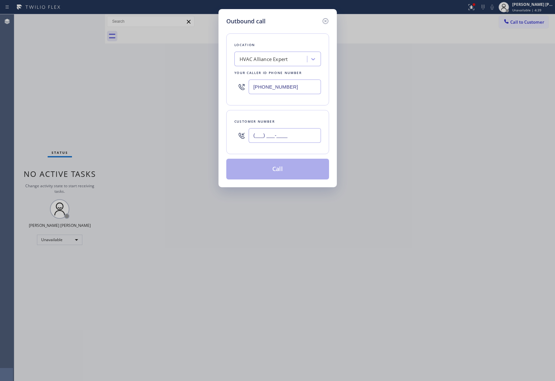
click at [312, 132] on input "(___) ___-____" at bounding box center [285, 135] width 72 height 15
paste input "818) 383-2304"
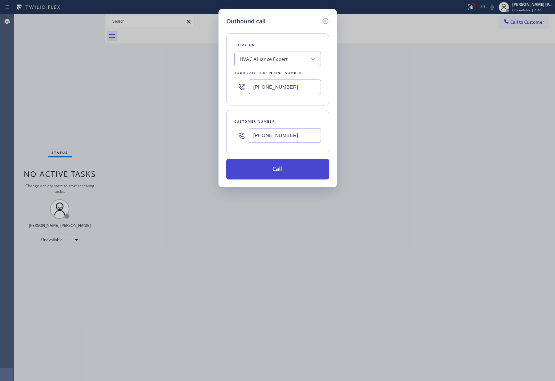
type input "[PHONE_NUMBER]"
click at [295, 172] on button "Call" at bounding box center [277, 169] width 103 height 21
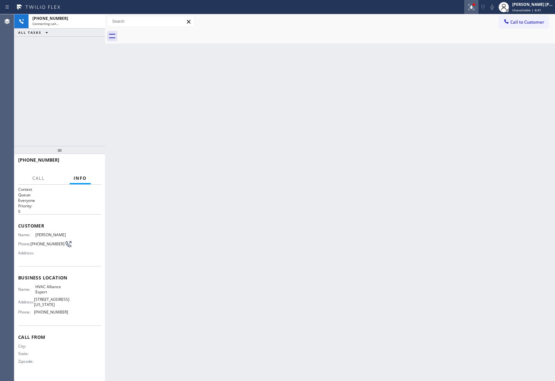
click at [474, 8] on icon at bounding box center [472, 7] width 8 height 8
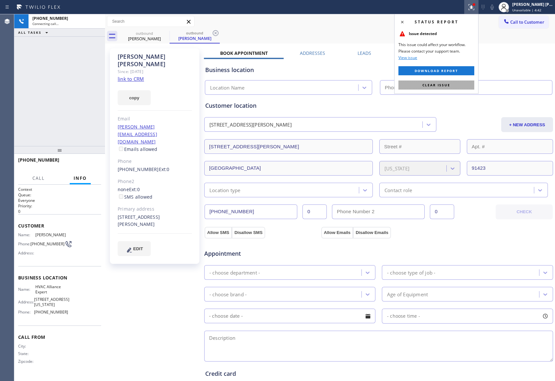
click at [437, 85] on span "Clear issue" at bounding box center [437, 85] width 28 height 5
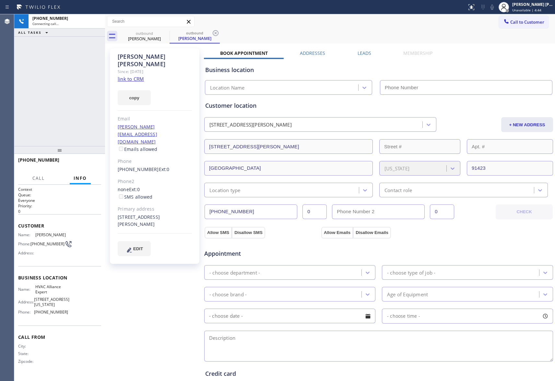
type input "[PHONE_NUMBER]"
click at [84, 164] on span "HANG UP" at bounding box center [86, 163] width 20 height 5
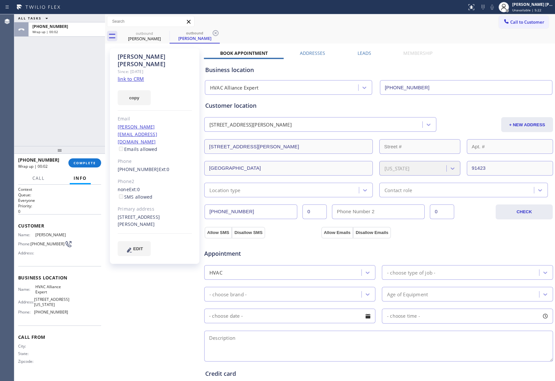
click at [362, 51] on label "Leads" at bounding box center [365, 53] width 14 height 6
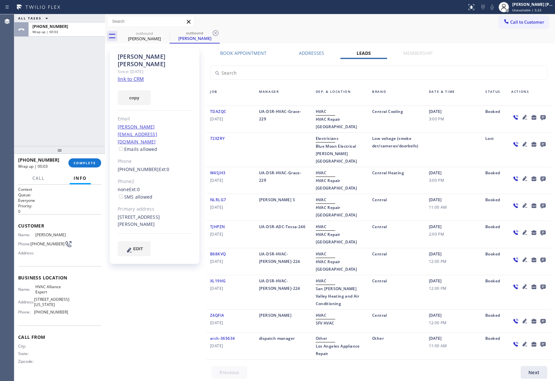
click at [542, 115] on icon at bounding box center [543, 117] width 5 height 5
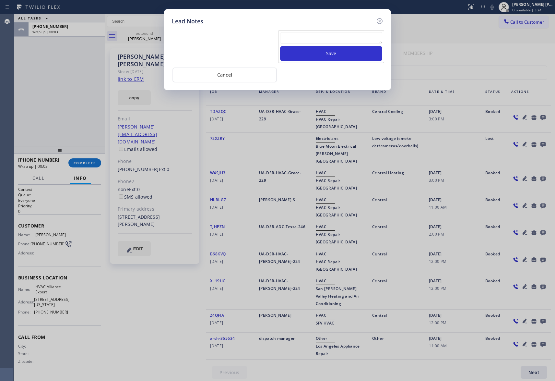
click at [328, 41] on textarea at bounding box center [331, 38] width 102 height 12
paste textarea "please transfer if cx calls back"
type textarea "please transfer if cx calls back"
click at [336, 54] on button "Save" at bounding box center [331, 53] width 102 height 15
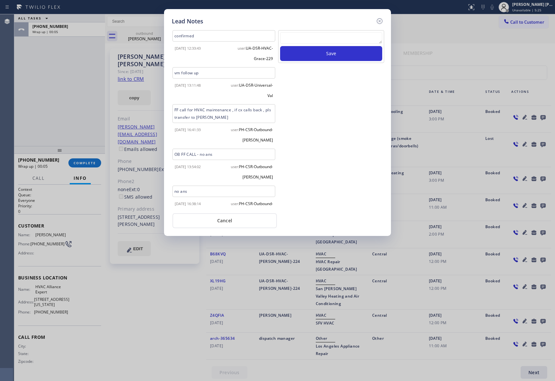
drag, startPoint x: 379, startPoint y: 20, endPoint x: 374, endPoint y: 20, distance: 5.2
click at [377, 20] on icon at bounding box center [380, 21] width 6 height 6
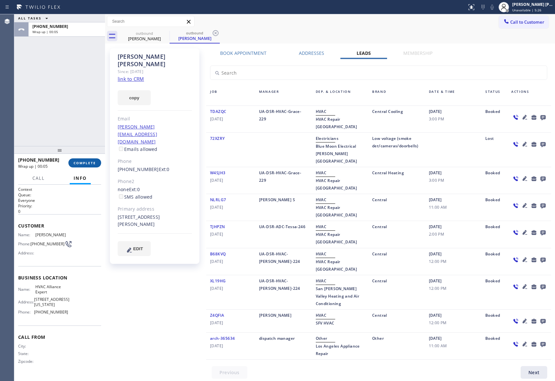
click at [82, 161] on span "COMPLETE" at bounding box center [85, 163] width 22 height 5
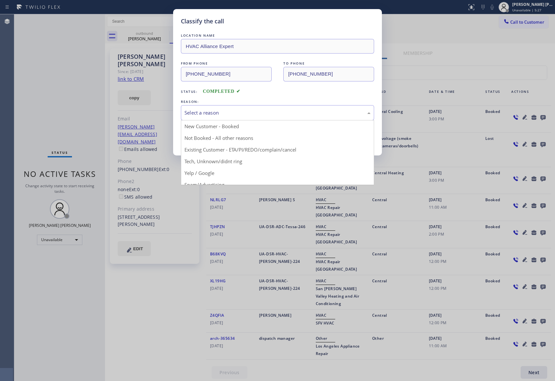
click at [235, 109] on div "Select a reason" at bounding box center [278, 112] width 186 height 7
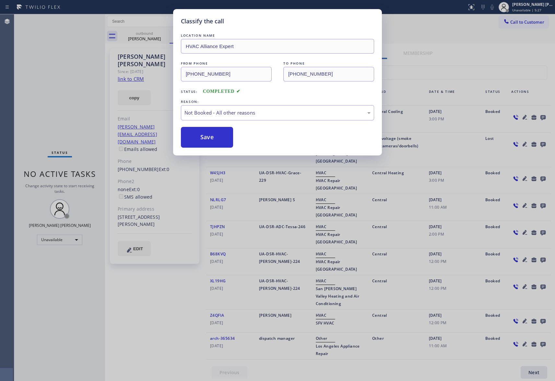
click at [209, 138] on button "Save" at bounding box center [207, 137] width 52 height 21
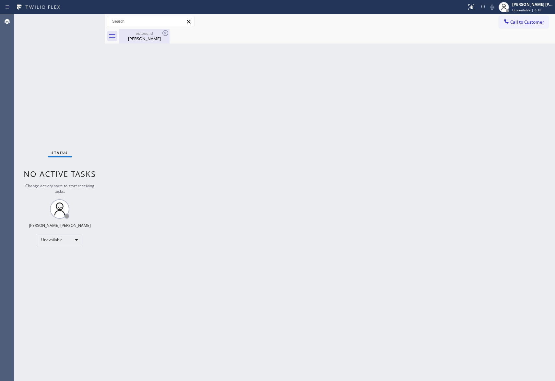
drag, startPoint x: 158, startPoint y: 38, endPoint x: 168, endPoint y: 33, distance: 11.3
click at [159, 38] on div "[PERSON_NAME]" at bounding box center [144, 39] width 49 height 6
click at [168, 33] on icon at bounding box center [165, 33] width 6 height 6
click at [166, 32] on div at bounding box center [337, 36] width 436 height 15
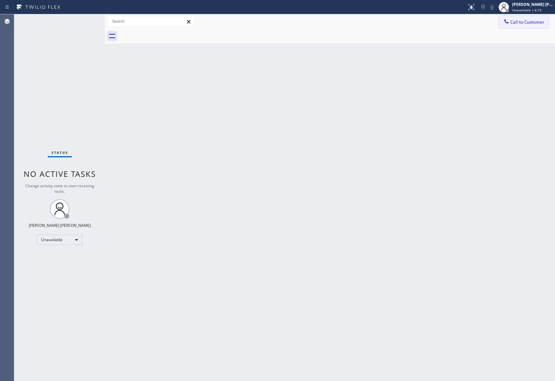
click at [544, 25] on button "Call to Customer" at bounding box center [524, 22] width 50 height 12
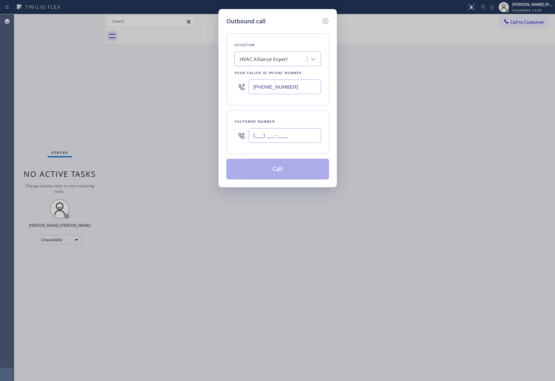
click at [296, 134] on input "(___) ___-____" at bounding box center [285, 135] width 72 height 15
paste input "209) 402-7879"
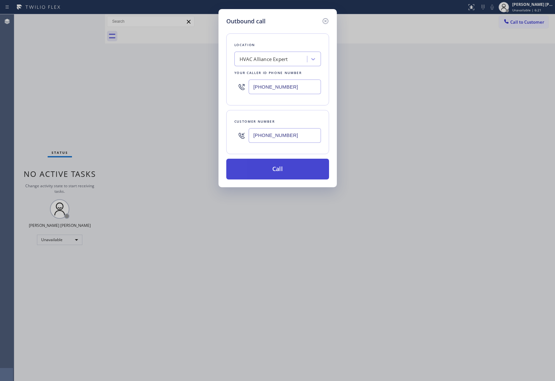
type input "[PHONE_NUMBER]"
click at [287, 169] on button "Call" at bounding box center [277, 169] width 103 height 21
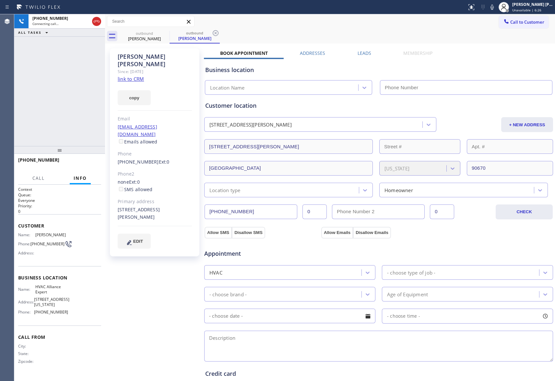
type input "[PHONE_NUMBER]"
click at [98, 19] on icon at bounding box center [97, 22] width 8 height 8
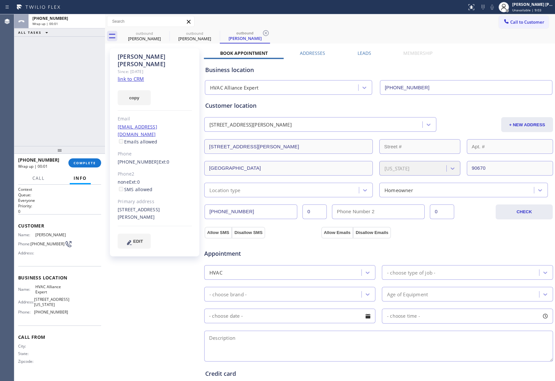
type input "[PHONE_NUMBER]"
click at [156, 28] on div "Call to Customer Outbound call Location HVAC Alliance Expert Your caller id pho…" at bounding box center [330, 21] width 450 height 15
click at [160, 34] on div "outbound" at bounding box center [144, 33] width 49 height 5
click at [159, 32] on div "outbound" at bounding box center [144, 33] width 49 height 5
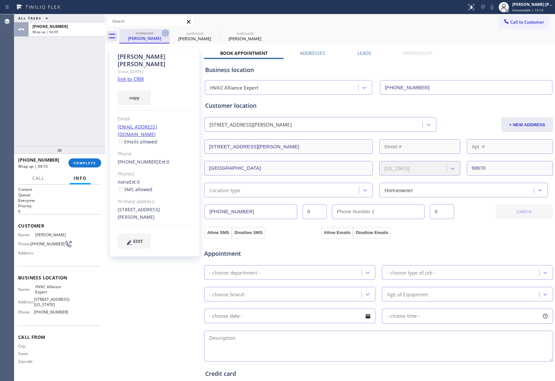
click at [166, 32] on icon at bounding box center [165, 33] width 8 height 8
click at [212, 32] on icon at bounding box center [216, 33] width 8 height 8
click at [0, 0] on icon at bounding box center [0, 0] width 0 height 0
click at [166, 32] on div "outbound [PERSON_NAME] outbound [PERSON_NAME] outbound [PERSON_NAME]" at bounding box center [337, 36] width 436 height 15
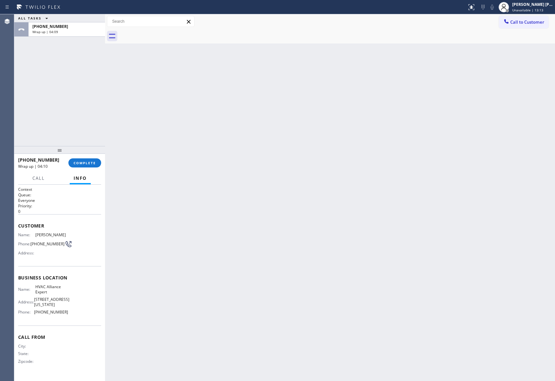
click at [166, 32] on div at bounding box center [337, 36] width 436 height 15
click at [91, 161] on span "COMPLETE" at bounding box center [85, 163] width 22 height 5
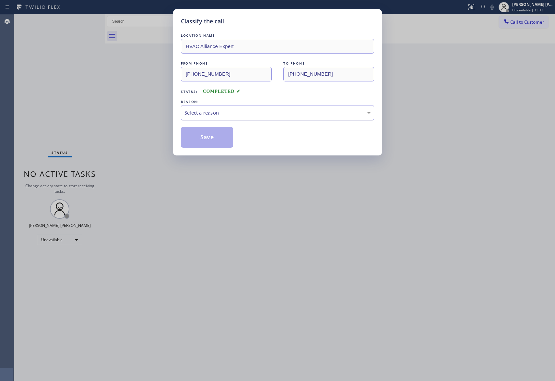
click at [249, 109] on div "Select a reason" at bounding box center [278, 112] width 186 height 7
click at [207, 138] on button "Save" at bounding box center [207, 137] width 52 height 21
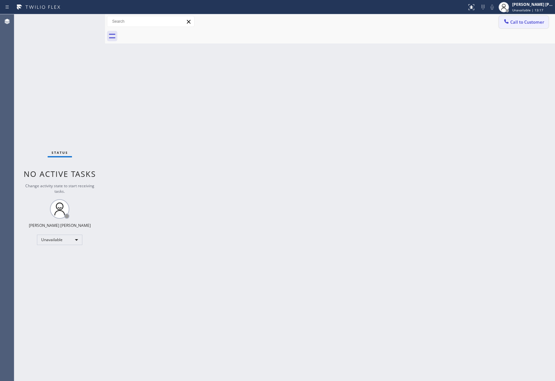
click at [534, 23] on span "Call to Customer" at bounding box center [527, 22] width 34 height 6
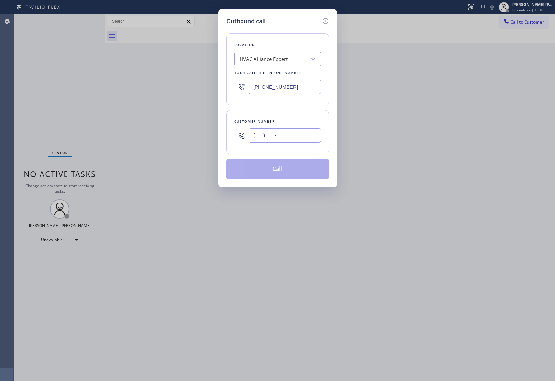
click at [296, 129] on input "(___) ___-____" at bounding box center [285, 135] width 72 height 15
paste input "818) 235-3878"
type input "[PHONE_NUMBER]"
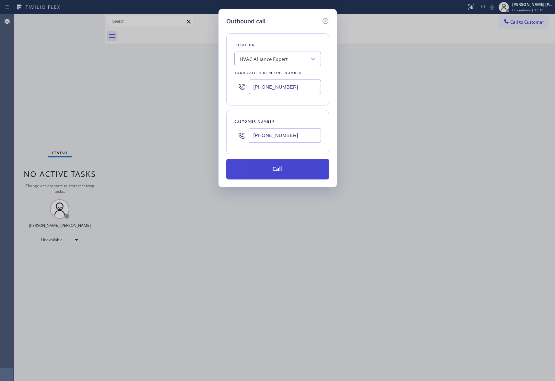
click at [297, 169] on button "Call" at bounding box center [277, 169] width 103 height 21
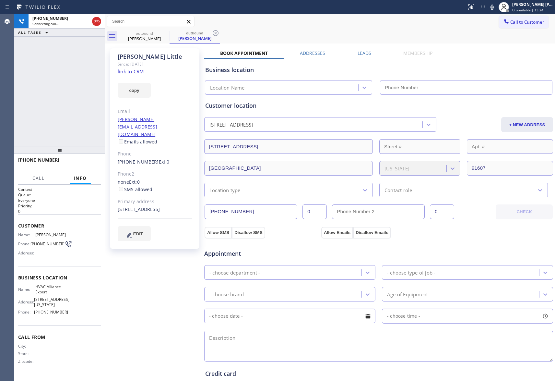
type input "[PHONE_NUMBER]"
click at [95, 20] on icon at bounding box center [97, 22] width 8 height 8
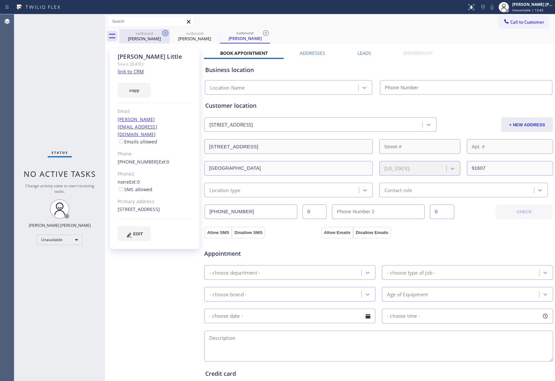
click at [165, 33] on icon at bounding box center [165, 33] width 8 height 8
click at [0, 0] on icon at bounding box center [0, 0] width 0 height 0
click at [262, 33] on icon at bounding box center [266, 33] width 8 height 8
click at [165, 33] on div "outbound [PERSON_NAME] outbound [PERSON_NAME] outbound [PERSON_NAME]" at bounding box center [337, 36] width 436 height 15
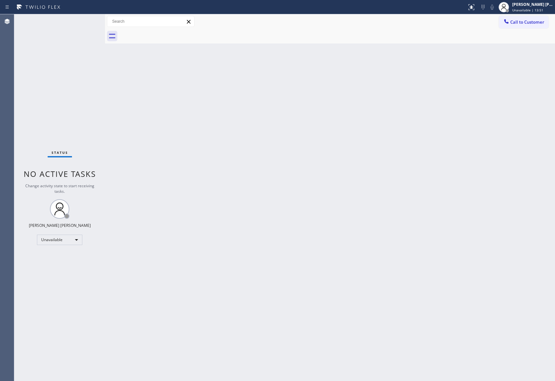
drag, startPoint x: 533, startPoint y: 19, endPoint x: 521, endPoint y: 20, distance: 12.0
click at [533, 19] on span "Call to Customer" at bounding box center [527, 22] width 34 height 6
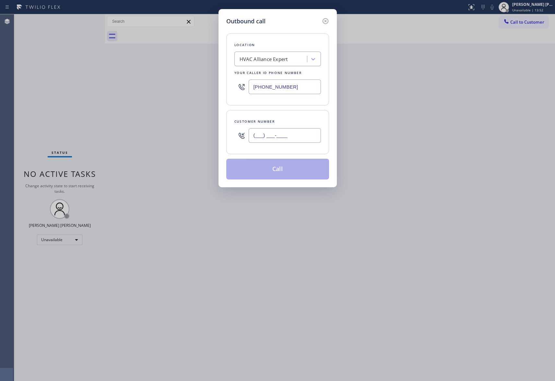
click at [290, 134] on input "(___) ___-____" at bounding box center [285, 135] width 72 height 15
paste input "206) 679-9704"
type input "[PHONE_NUMBER]"
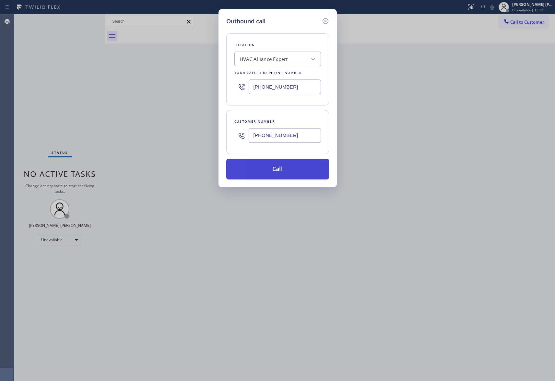
click at [289, 173] on button "Call" at bounding box center [277, 169] width 103 height 21
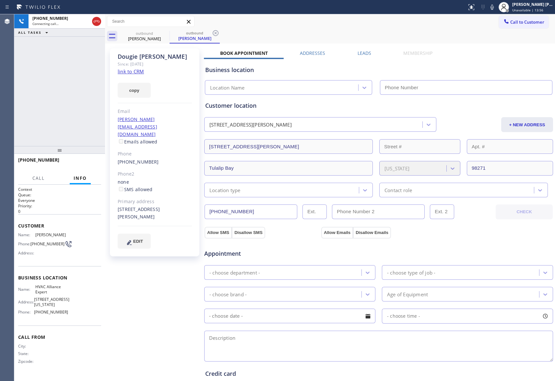
type input "[PHONE_NUMBER]"
drag, startPoint x: 95, startPoint y: 19, endPoint x: 192, endPoint y: 30, distance: 97.3
click at [95, 19] on icon at bounding box center [97, 22] width 8 height 8
click at [170, 31] on div "outbound" at bounding box center [194, 32] width 49 height 5
click at [168, 32] on icon at bounding box center [165, 33] width 6 height 6
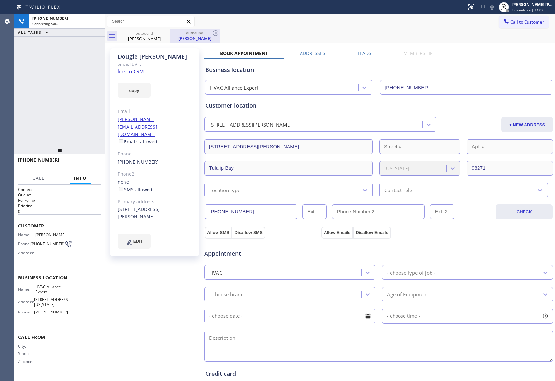
click at [0, 0] on icon at bounding box center [0, 0] width 0 height 0
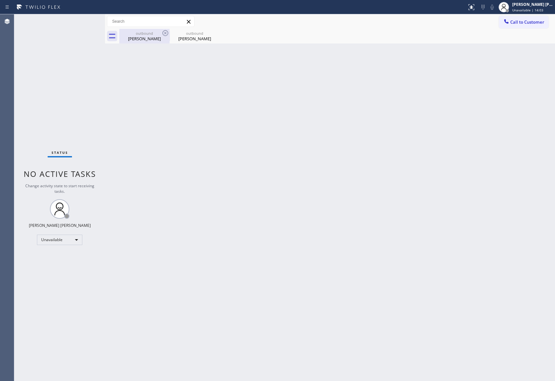
click at [166, 33] on icon at bounding box center [165, 33] width 8 height 8
click at [0, 0] on icon at bounding box center [0, 0] width 0 height 0
click at [166, 33] on div "outbound [PERSON_NAME] outbound [PERSON_NAME]" at bounding box center [337, 36] width 436 height 15
click at [166, 33] on div at bounding box center [337, 36] width 436 height 15
click at [527, 21] on span "Call to Customer" at bounding box center [527, 22] width 34 height 6
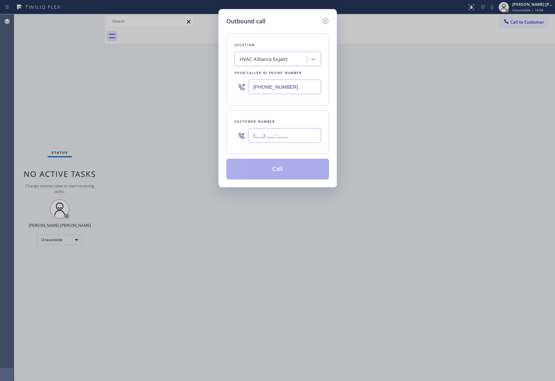
click at [307, 132] on input "(___) ___-____" at bounding box center [285, 135] width 72 height 15
paste input "925) 283-2734"
type input "[PHONE_NUMBER]"
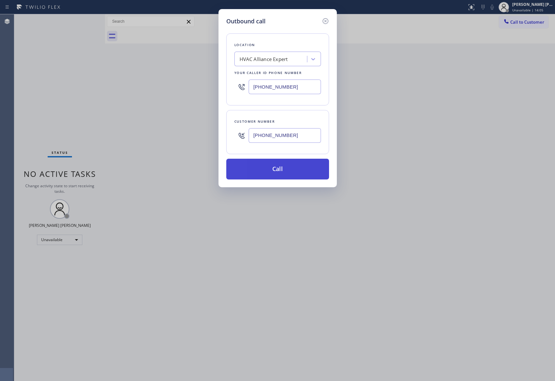
click at [293, 169] on button "Call" at bounding box center [277, 169] width 103 height 21
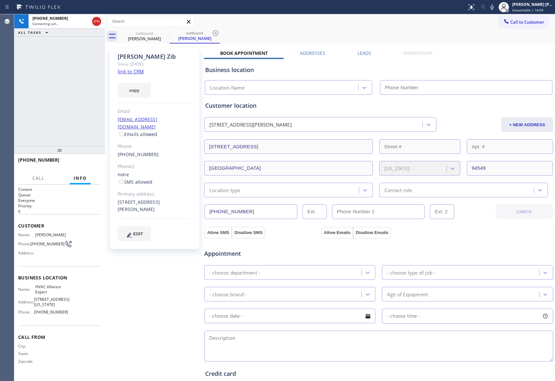
type input "[PHONE_NUMBER]"
click at [97, 19] on icon at bounding box center [97, 22] width 8 height 8
click at [0, 0] on icon at bounding box center [0, 0] width 0 height 0
click at [212, 30] on icon at bounding box center [216, 33] width 8 height 8
click at [164, 31] on div "outbound [PERSON_NAME] outbound [PERSON_NAME]" at bounding box center [337, 36] width 436 height 15
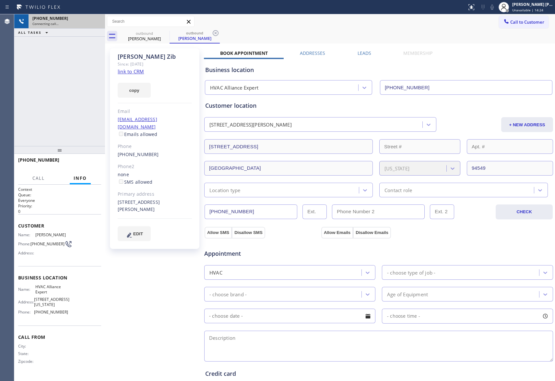
click at [164, 31] on div "outbound [PERSON_NAME] outbound [PERSON_NAME]" at bounding box center [337, 36] width 436 height 15
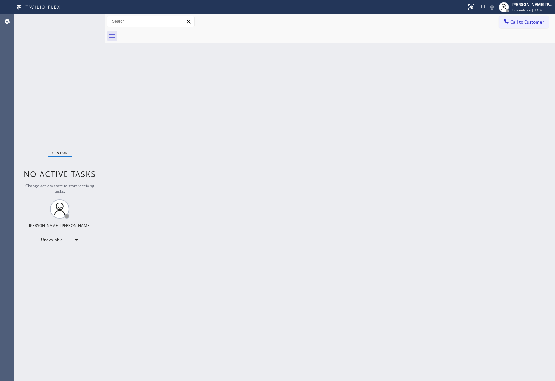
drag, startPoint x: 164, startPoint y: 32, endPoint x: 161, endPoint y: 34, distance: 3.7
click at [163, 33] on div at bounding box center [337, 36] width 436 height 15
click at [519, 18] on button "Call to Customer" at bounding box center [524, 22] width 50 height 12
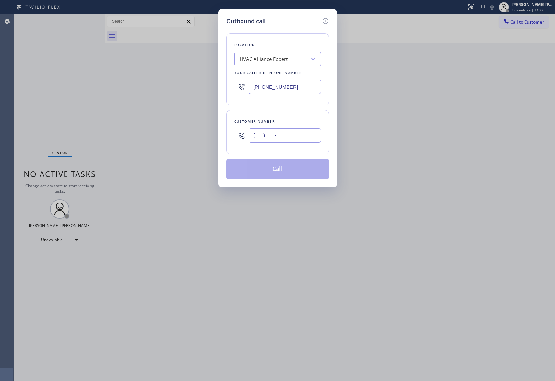
click at [292, 133] on input "(___) ___-____" at bounding box center [285, 135] width 72 height 15
paste input "714) 639-4186"
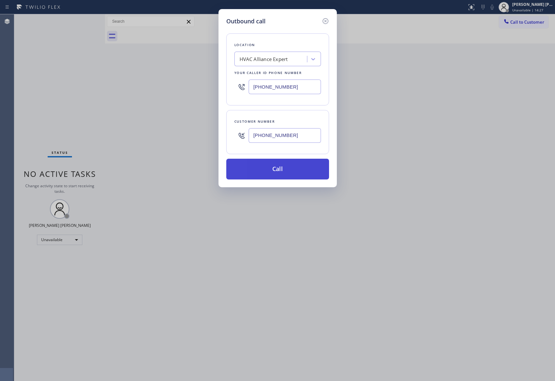
type input "[PHONE_NUMBER]"
click at [281, 169] on button "Call" at bounding box center [277, 169] width 103 height 21
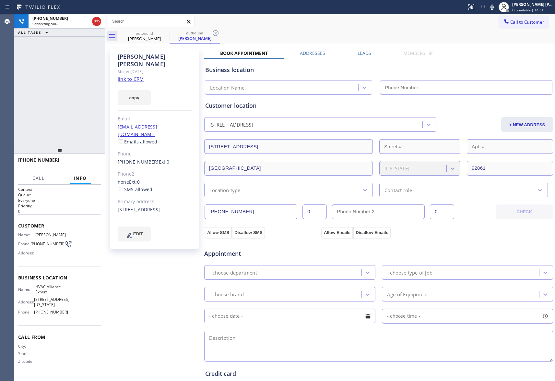
type input "[PHONE_NUMBER]"
click at [97, 21] on icon at bounding box center [97, 21] width 6 height 2
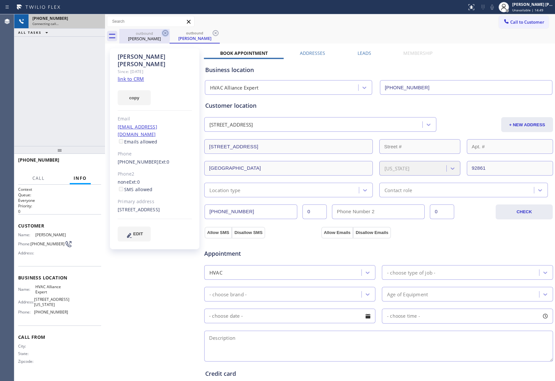
click at [154, 34] on div "outbound" at bounding box center [144, 33] width 49 height 5
click at [166, 36] on icon at bounding box center [165, 33] width 8 height 8
click at [0, 0] on icon at bounding box center [0, 0] width 0 height 0
click at [166, 34] on div "outbound [PERSON_NAME] outbound [PERSON_NAME] outbound [PERSON_NAME]" at bounding box center [337, 36] width 436 height 15
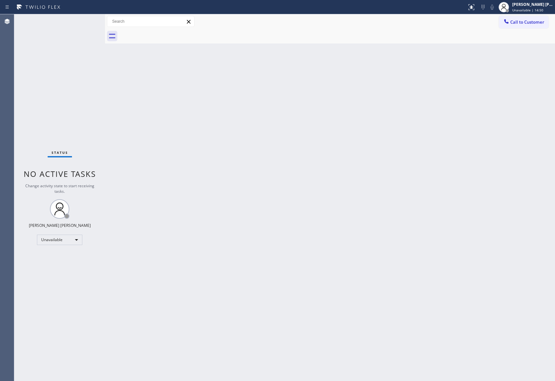
click at [163, 34] on div at bounding box center [337, 36] width 436 height 15
click at [530, 25] on button "Call to Customer" at bounding box center [524, 22] width 50 height 12
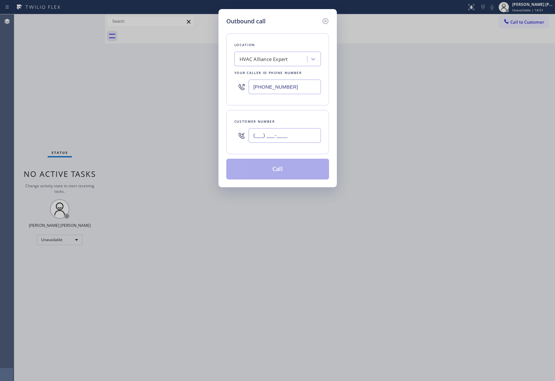
click at [300, 134] on input "(___) ___-____" at bounding box center [285, 135] width 72 height 15
paste input "805) 647-2337"
type input "[PHONE_NUMBER]"
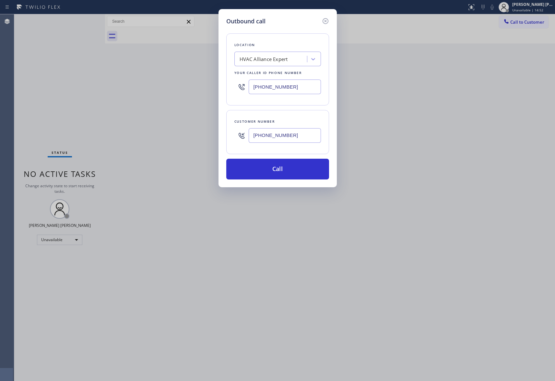
drag, startPoint x: 293, startPoint y: 170, endPoint x: 176, endPoint y: 90, distance: 142.0
click at [287, 170] on button "Call" at bounding box center [277, 169] width 103 height 21
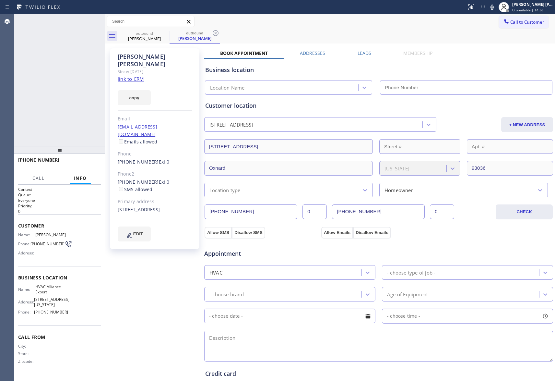
type input "[PHONE_NUMBER]"
click at [168, 35] on icon at bounding box center [165, 33] width 8 height 8
click at [212, 34] on icon at bounding box center [216, 33] width 8 height 8
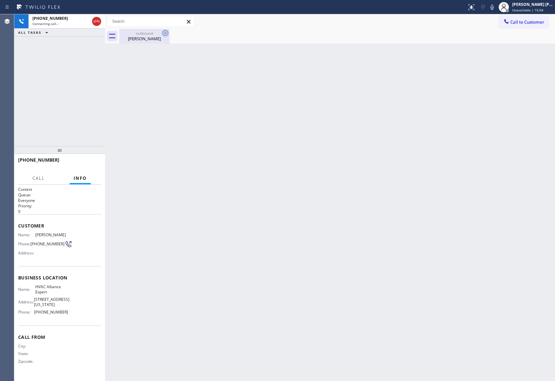
click at [165, 34] on icon at bounding box center [165, 33] width 8 height 8
click at [99, 21] on icon at bounding box center [97, 22] width 8 height 8
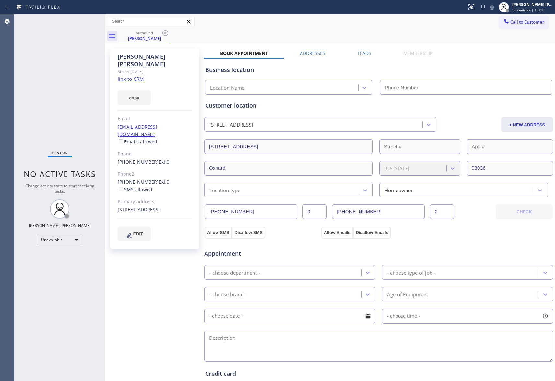
type input "[PHONE_NUMBER]"
drag, startPoint x: 161, startPoint y: 31, endPoint x: 166, endPoint y: 33, distance: 5.4
click at [164, 31] on div "outbound [PERSON_NAME]" at bounding box center [144, 36] width 50 height 15
click at [166, 33] on icon at bounding box center [165, 33] width 8 height 8
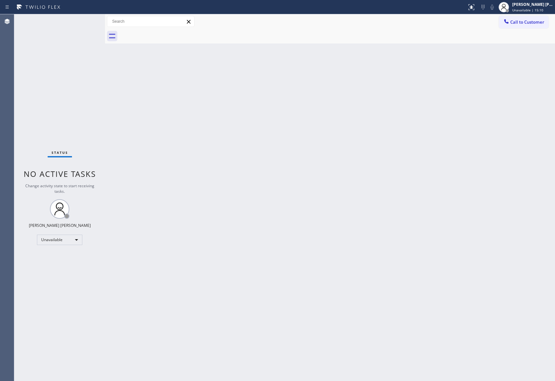
drag, startPoint x: 166, startPoint y: 33, endPoint x: 185, endPoint y: 33, distance: 19.5
click at [166, 33] on div at bounding box center [337, 36] width 436 height 15
click at [542, 26] on button "Call to Customer" at bounding box center [524, 22] width 50 height 12
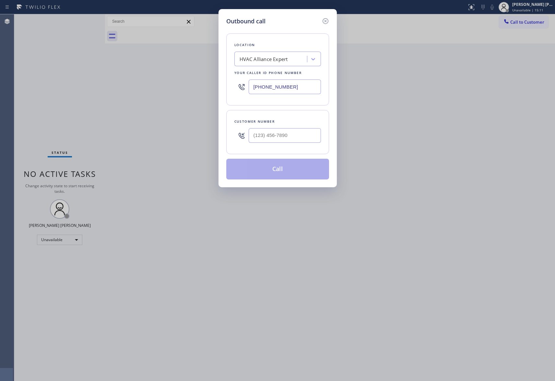
click at [292, 126] on div at bounding box center [285, 135] width 72 height 21
click at [292, 135] on input "(___) ___-____" at bounding box center [285, 135] width 72 height 15
paste input "949) 386-4292"
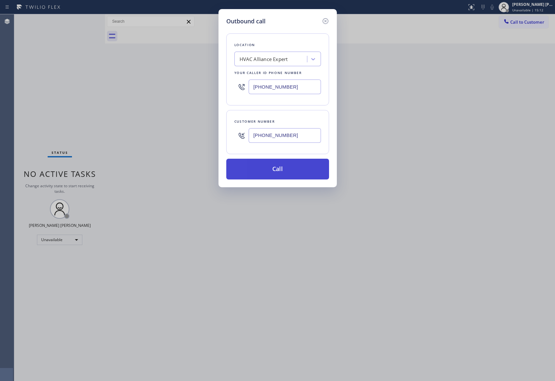
type input "[PHONE_NUMBER]"
click at [293, 167] on button "Call" at bounding box center [277, 169] width 103 height 21
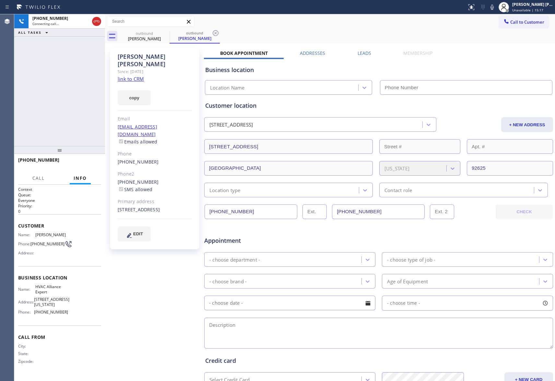
type input "[PHONE_NUMBER]"
click at [96, 21] on icon at bounding box center [97, 22] width 8 height 8
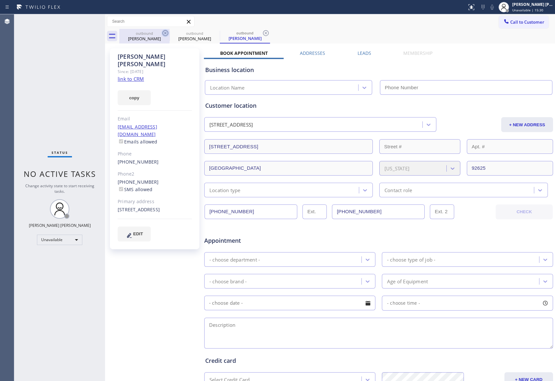
drag, startPoint x: 160, startPoint y: 33, endPoint x: 166, endPoint y: 32, distance: 6.2
click at [160, 32] on div "outbound" at bounding box center [144, 33] width 49 height 5
click at [166, 32] on icon at bounding box center [165, 33] width 6 height 6
click at [0, 0] on icon at bounding box center [0, 0] width 0 height 0
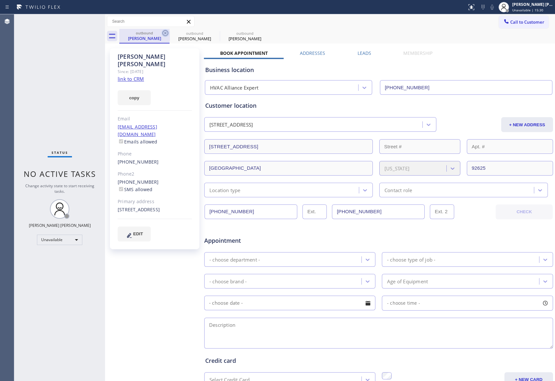
click at [166, 32] on div "outbound [PERSON_NAME] outbound [PERSON_NAME] outbound [PERSON_NAME]" at bounding box center [337, 36] width 436 height 15
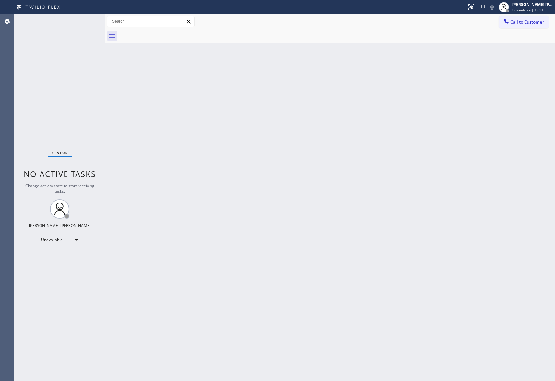
click at [166, 32] on div at bounding box center [337, 36] width 436 height 15
click at [535, 25] on span "Call to Customer" at bounding box center [527, 22] width 34 height 6
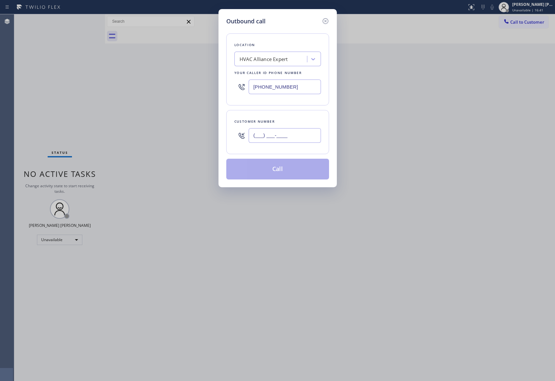
click at [291, 139] on input "(___) ___-____" at bounding box center [285, 135] width 72 height 15
paste input "209) 534-6425"
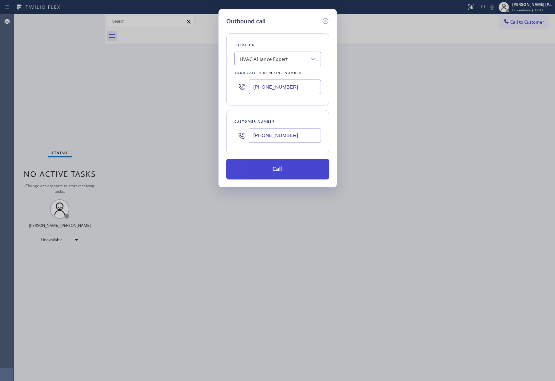
type input "[PHONE_NUMBER]"
click at [291, 173] on button "Call" at bounding box center [277, 169] width 103 height 21
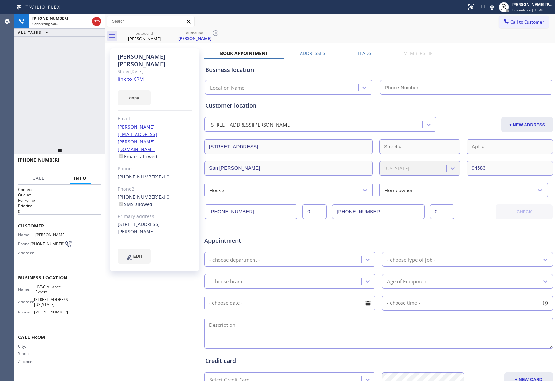
type input "[PHONE_NUMBER]"
click at [99, 20] on icon at bounding box center [97, 22] width 8 height 8
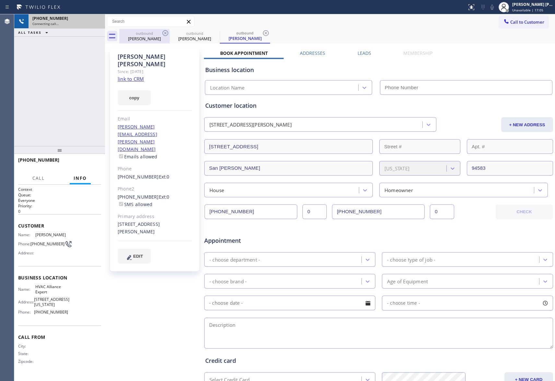
click at [165, 33] on icon at bounding box center [165, 33] width 8 height 8
click at [0, 0] on icon at bounding box center [0, 0] width 0 height 0
click at [262, 33] on icon at bounding box center [266, 33] width 8 height 8
click at [165, 33] on div "outbound [PERSON_NAME] outbound [PERSON_NAME] outbound [PERSON_NAME]" at bounding box center [337, 36] width 436 height 15
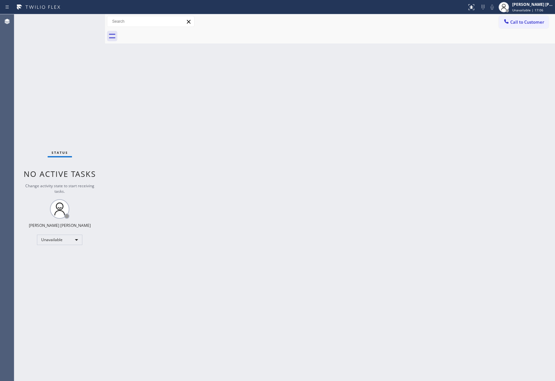
click at [165, 33] on div at bounding box center [337, 36] width 436 height 15
drag, startPoint x: 534, startPoint y: 24, endPoint x: 516, endPoint y: 24, distance: 18.2
click at [534, 24] on span "Call to Customer" at bounding box center [527, 22] width 34 height 6
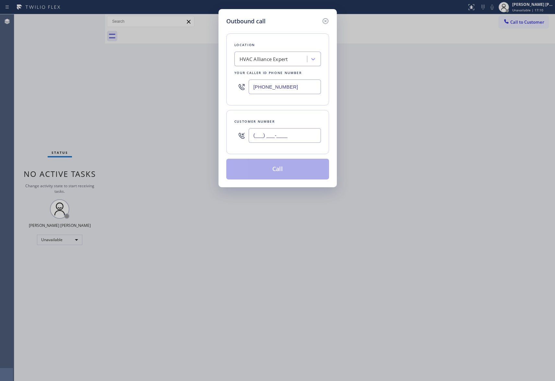
click at [291, 138] on input "(___) ___-____" at bounding box center [285, 135] width 72 height 15
paste input "209) 534-6425"
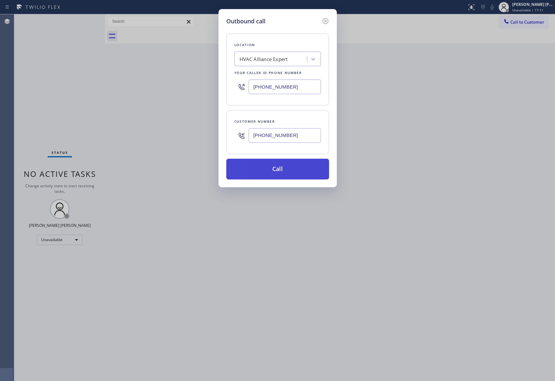
type input "[PHONE_NUMBER]"
click at [292, 170] on button "Call" at bounding box center [277, 169] width 103 height 21
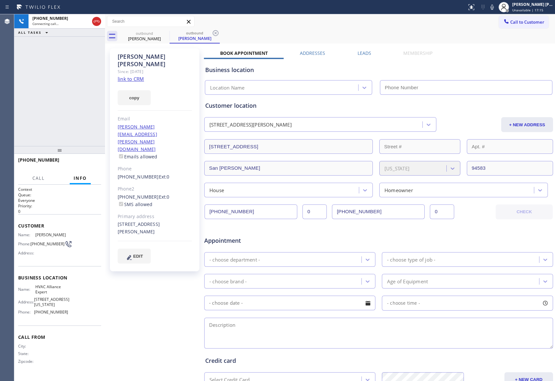
type input "[PHONE_NUMBER]"
drag, startPoint x: 98, startPoint y: 20, endPoint x: 126, endPoint y: 27, distance: 28.7
click at [98, 20] on icon at bounding box center [97, 22] width 8 height 8
click at [0, 0] on icon at bounding box center [0, 0] width 0 height 0
click at [213, 33] on icon at bounding box center [216, 33] width 6 height 6
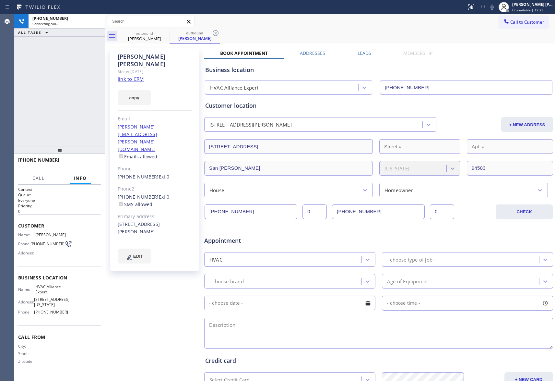
click at [165, 33] on div "outbound [PERSON_NAME] outbound [PERSON_NAME]" at bounding box center [337, 36] width 436 height 15
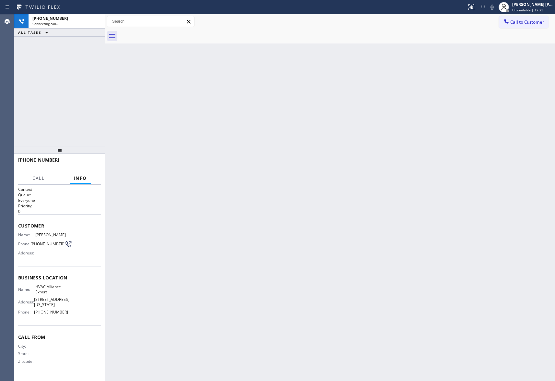
click at [165, 33] on div at bounding box center [337, 36] width 436 height 15
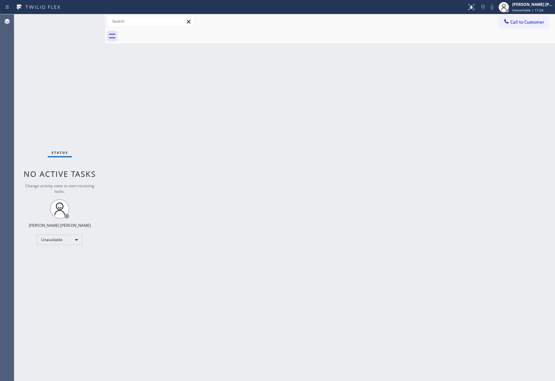
click at [530, 19] on span "Call to Customer" at bounding box center [527, 22] width 34 height 6
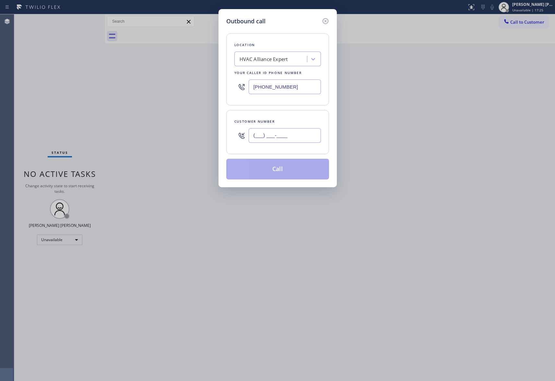
click at [290, 136] on input "(___) ___-____" at bounding box center [285, 135] width 72 height 15
paste input "925) 283-2734"
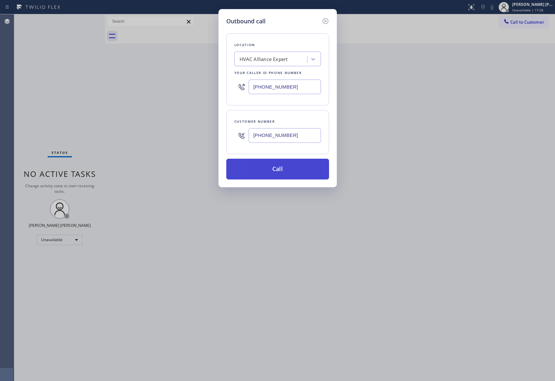
type input "[PHONE_NUMBER]"
click at [287, 172] on button "Call" at bounding box center [277, 169] width 103 height 21
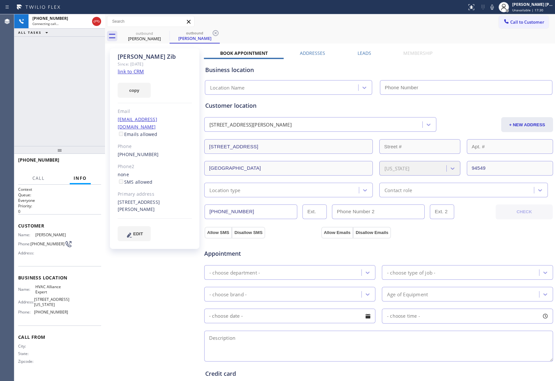
type input "[PHONE_NUMBER]"
click at [96, 21] on icon at bounding box center [97, 22] width 8 height 8
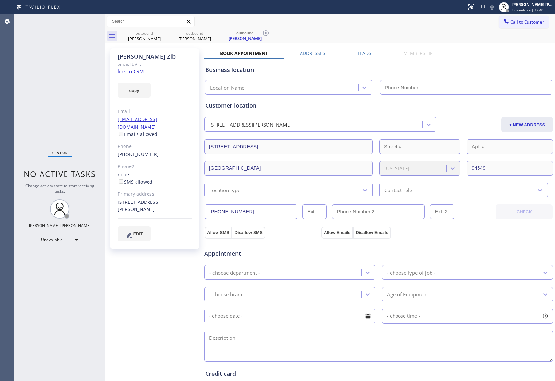
type input "[PHONE_NUMBER]"
drag, startPoint x: 159, startPoint y: 42, endPoint x: 162, endPoint y: 32, distance: 10.4
click at [159, 41] on div "outbound [PERSON_NAME]" at bounding box center [144, 36] width 49 height 15
click at [162, 32] on icon at bounding box center [165, 33] width 8 height 8
click at [0, 0] on icon at bounding box center [0, 0] width 0 height 0
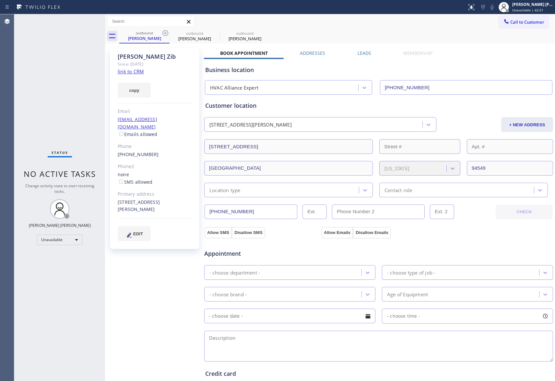
click at [0, 0] on icon at bounding box center [0, 0] width 0 height 0
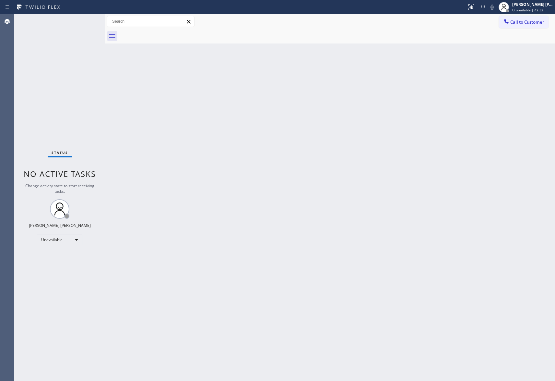
click at [166, 31] on div at bounding box center [337, 36] width 436 height 15
click at [521, 8] on span "Unavailable | 42:52" at bounding box center [527, 10] width 31 height 5
drag, startPoint x: 512, startPoint y: 24, endPoint x: 528, endPoint y: 20, distance: 17.0
click at [513, 25] on button "Offline" at bounding box center [522, 26] width 65 height 8
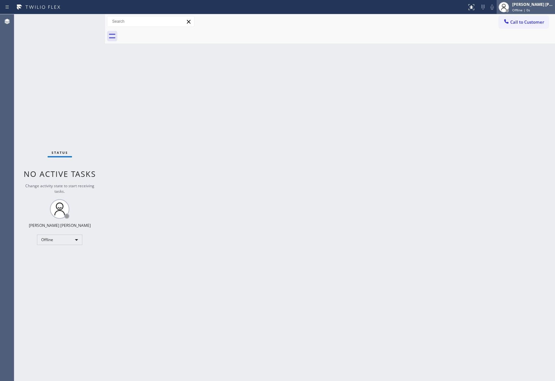
click at [533, 7] on div "[PERSON_NAME] [PERSON_NAME] Offline | 0s" at bounding box center [533, 6] width 44 height 11
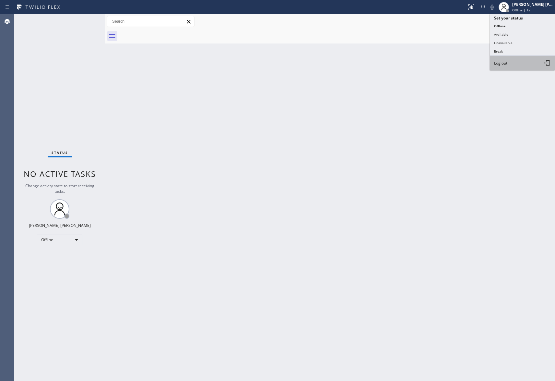
click at [512, 61] on button "Log out" at bounding box center [522, 63] width 65 height 14
